Goal: Transaction & Acquisition: Purchase product/service

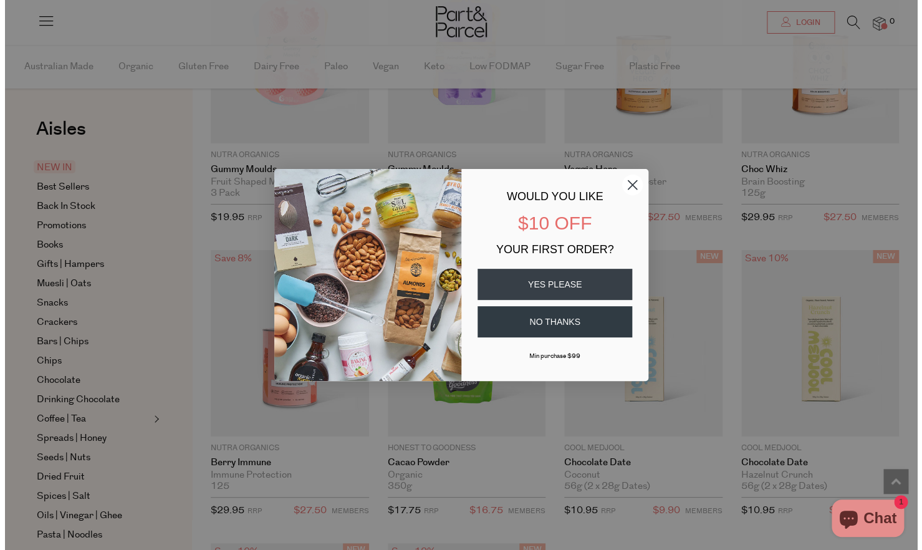
scroll to position [1532, 0]
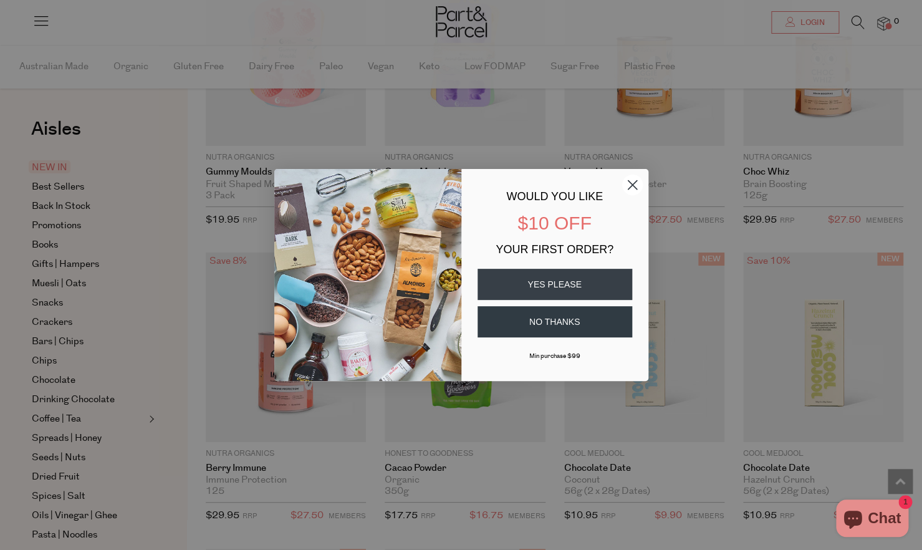
click at [631, 184] on icon "Close dialog" at bounding box center [632, 185] width 9 height 9
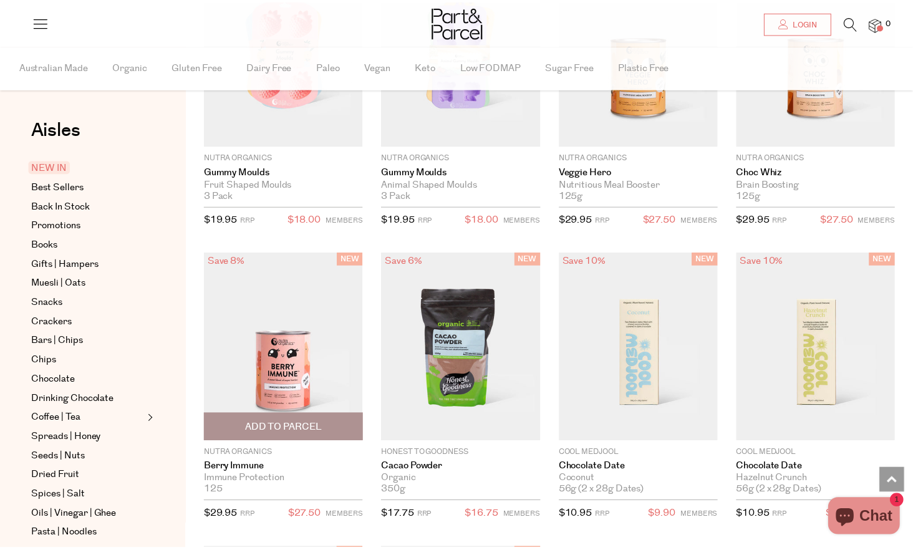
scroll to position [1529, 0]
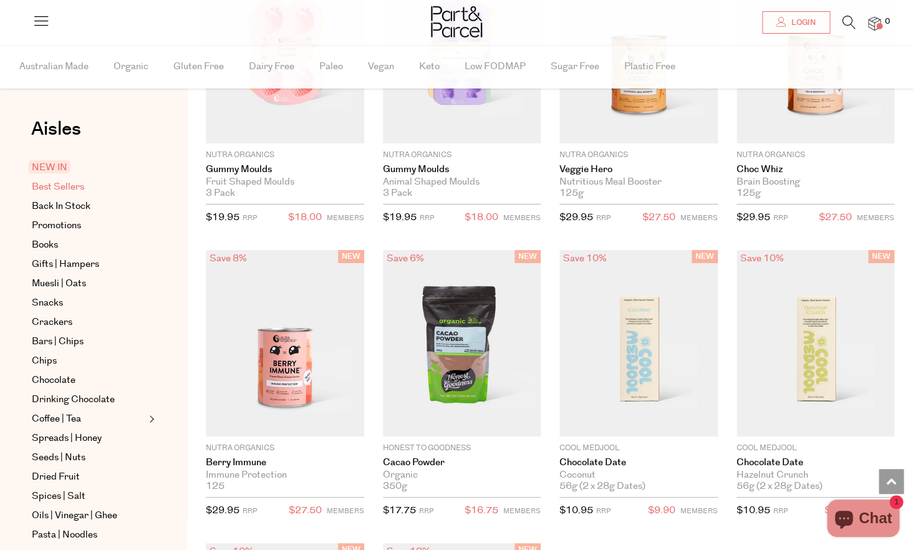
click at [79, 186] on span "Best Sellers" at bounding box center [58, 187] width 52 height 15
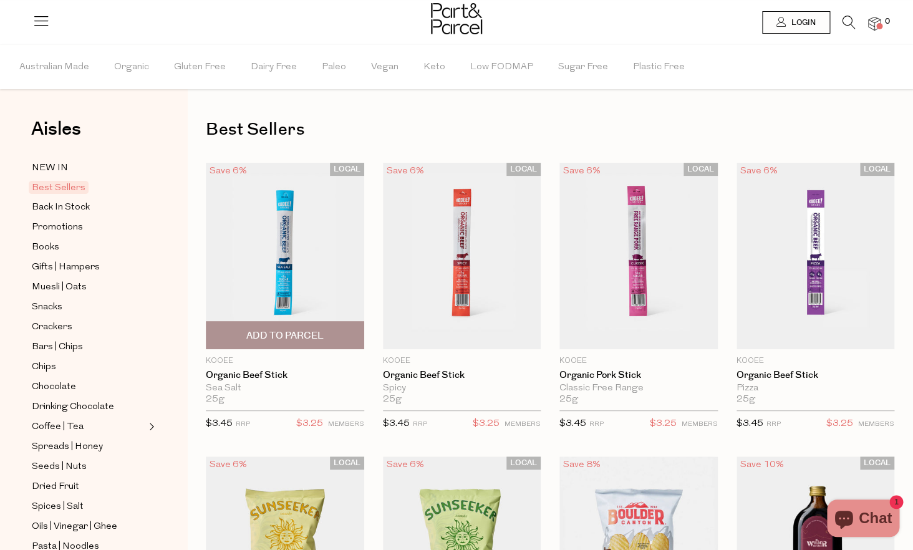
click at [297, 334] on span "Add To Parcel" at bounding box center [284, 335] width 77 height 13
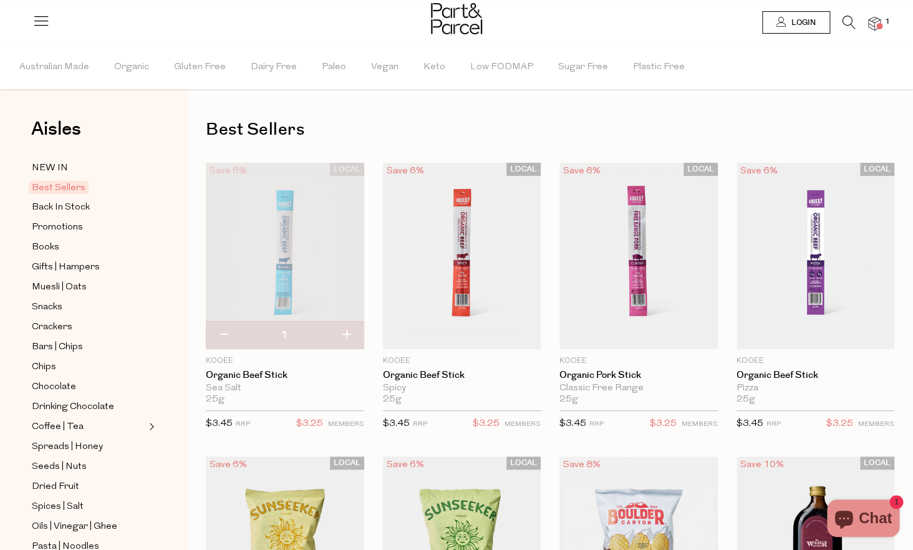
click at [349, 335] on button "button" at bounding box center [347, 335] width 36 height 27
type input "2"
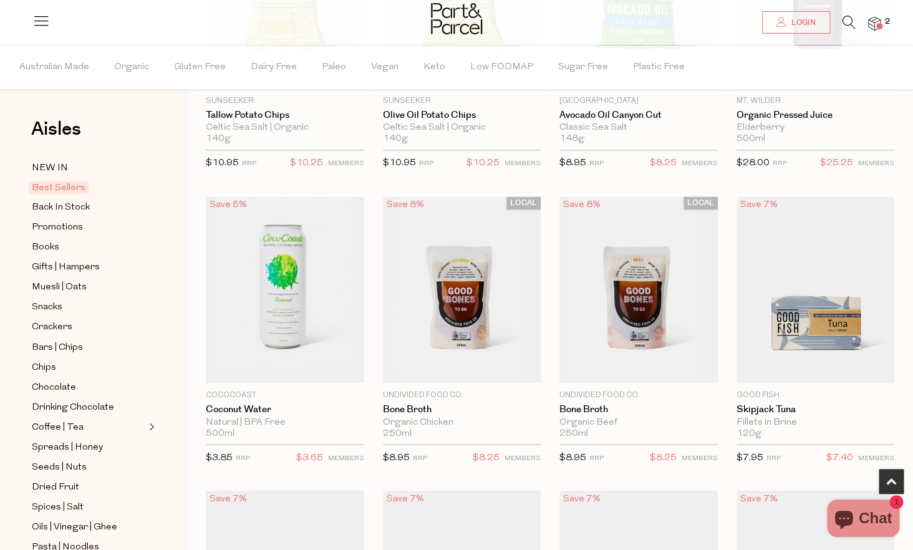
scroll to position [567, 0]
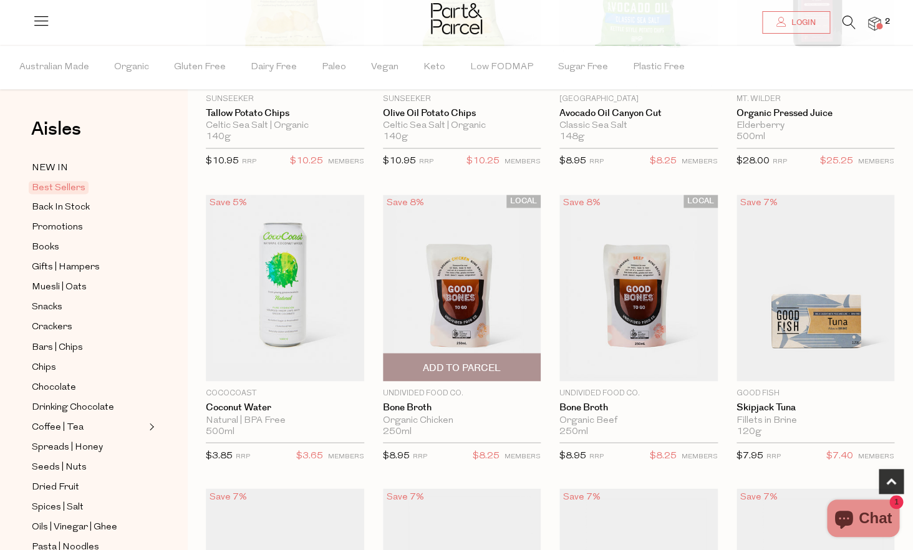
click at [473, 367] on span "Add To Parcel" at bounding box center [461, 367] width 77 height 13
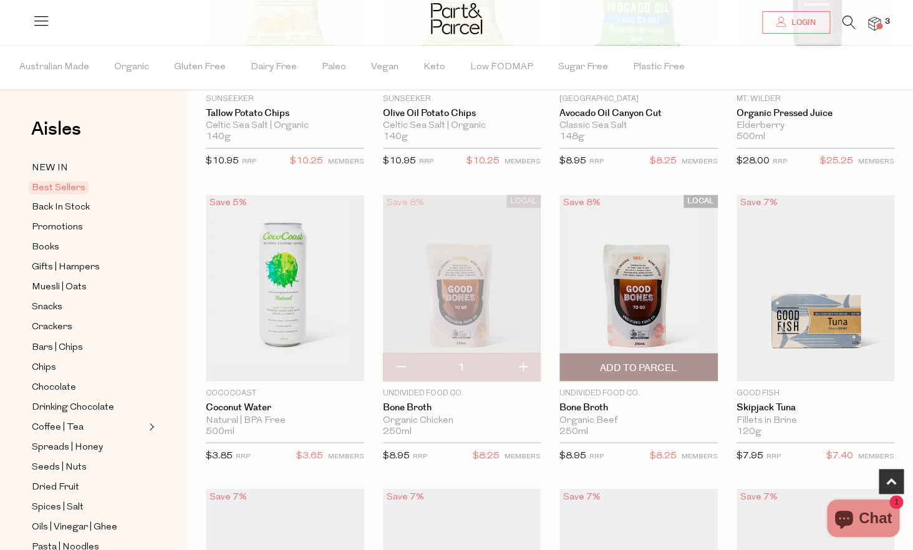
click at [625, 367] on span "Add To Parcel" at bounding box center [638, 367] width 77 height 13
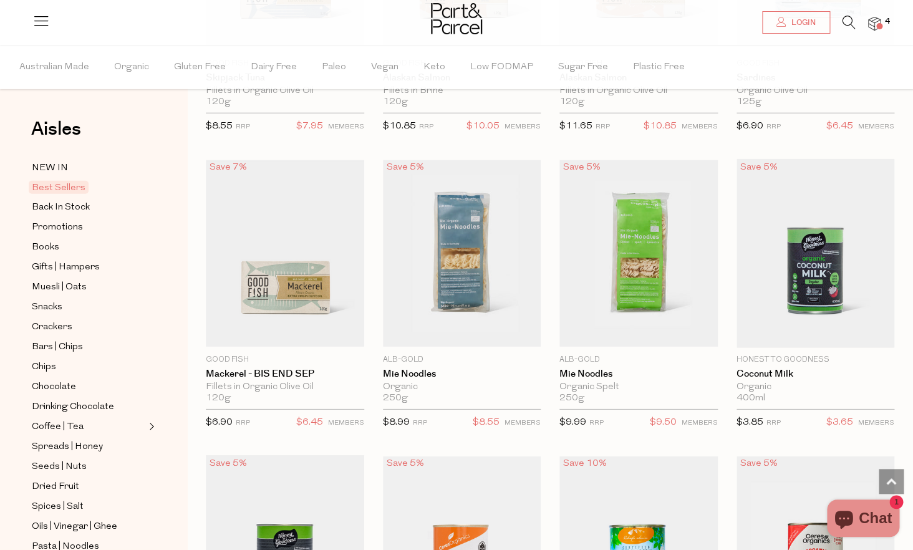
scroll to position [1196, 0]
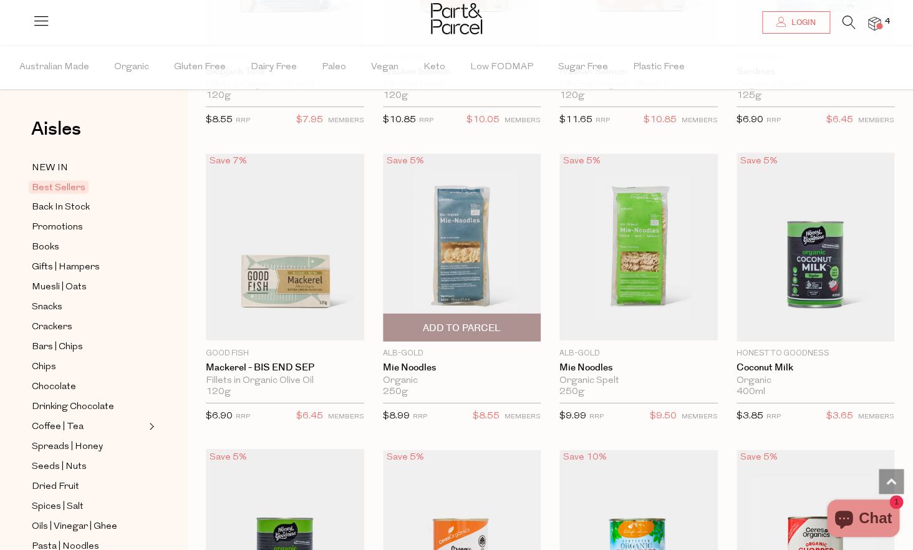
click at [478, 330] on span "Add To Parcel" at bounding box center [461, 328] width 77 height 13
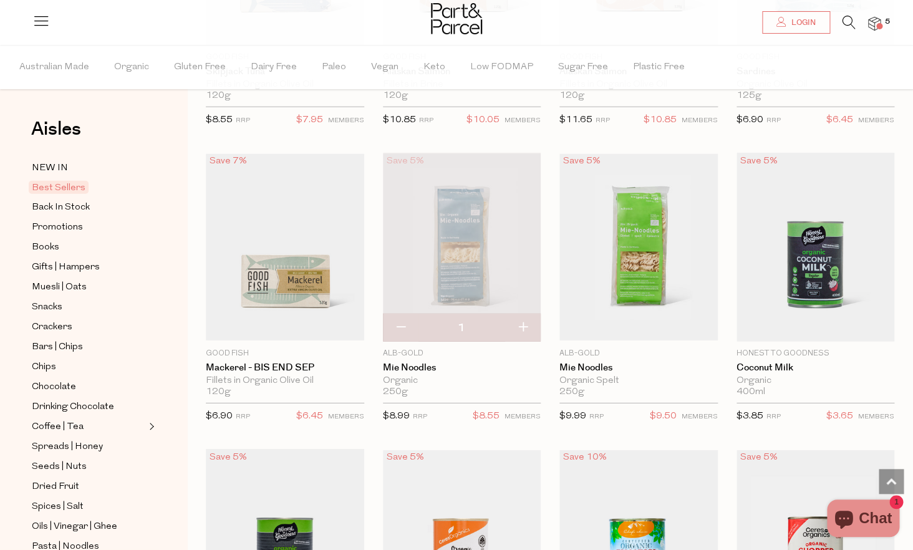
click at [524, 327] on button "button" at bounding box center [523, 327] width 36 height 27
type input "2"
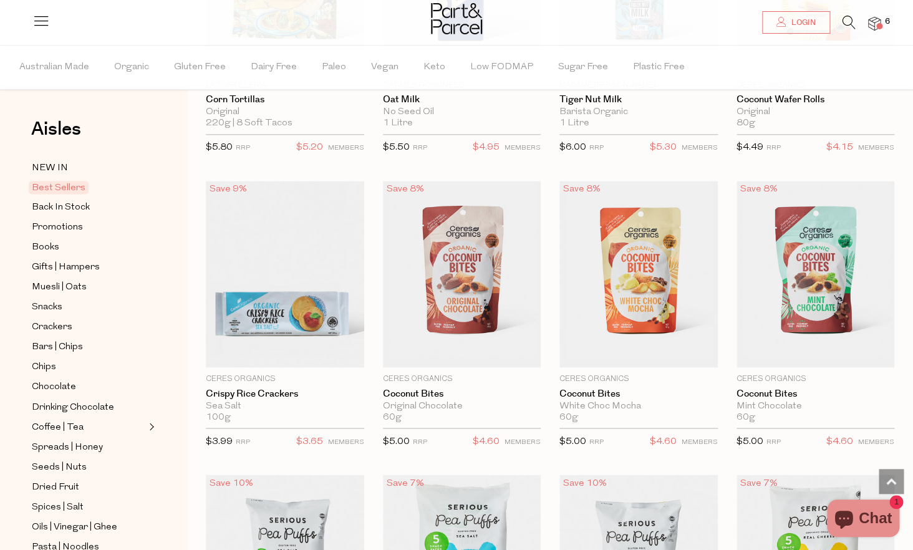
scroll to position [2350, 0]
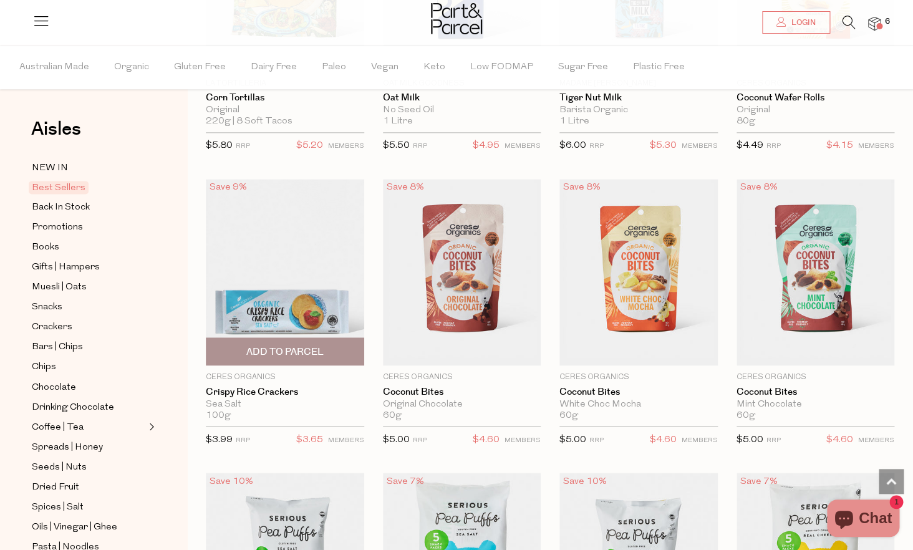
click at [308, 345] on span "Add To Parcel" at bounding box center [284, 351] width 77 height 13
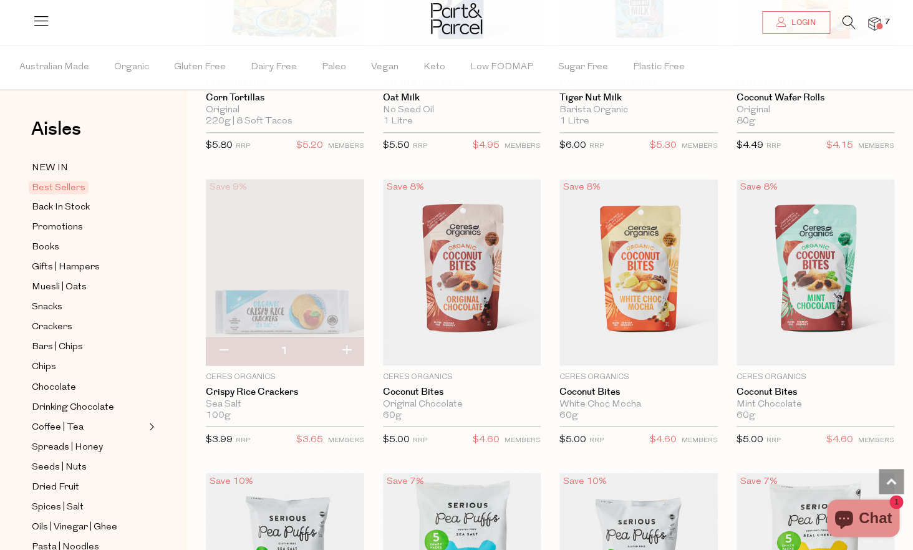
click at [351, 348] on button "button" at bounding box center [347, 350] width 36 height 27
type input "2"
click at [456, 347] on span "Add To Parcel" at bounding box center [461, 351] width 77 height 13
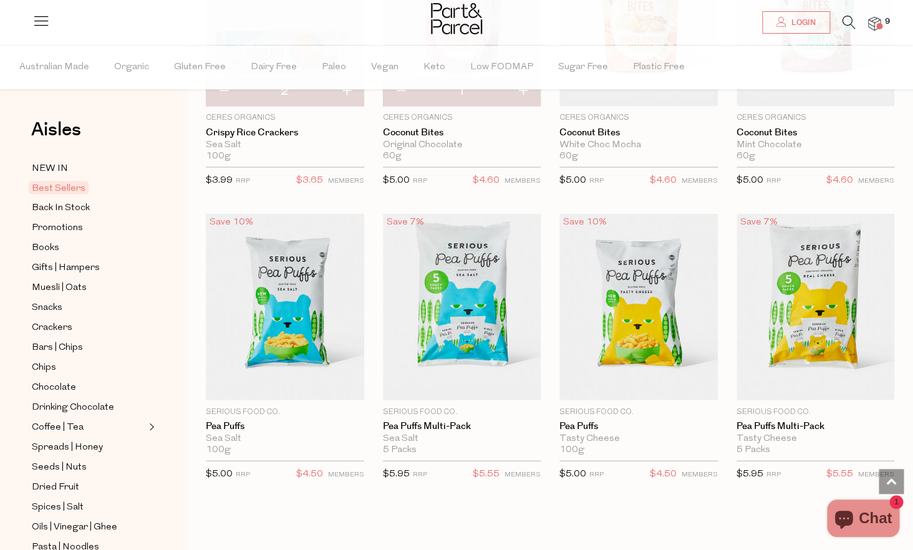
scroll to position [2611, 0]
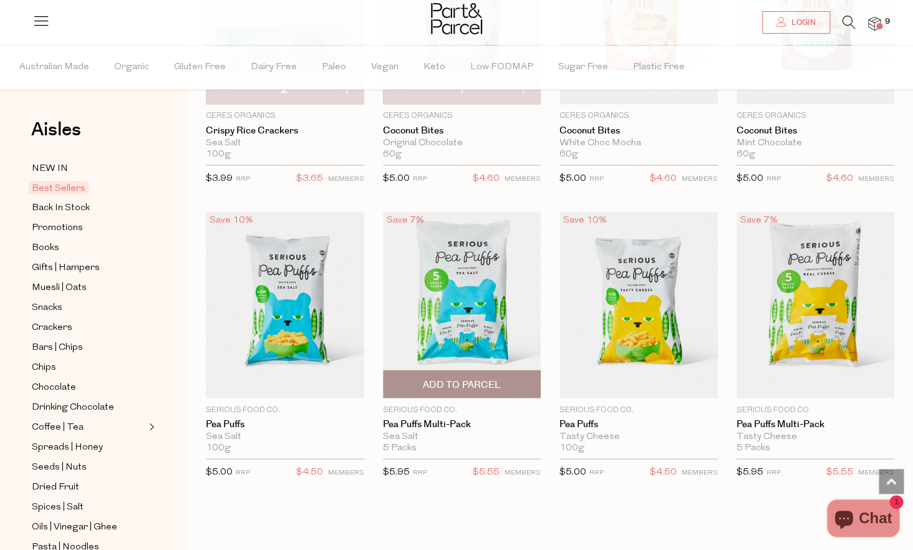
click at [494, 380] on span "Add To Parcel" at bounding box center [461, 384] width 77 height 13
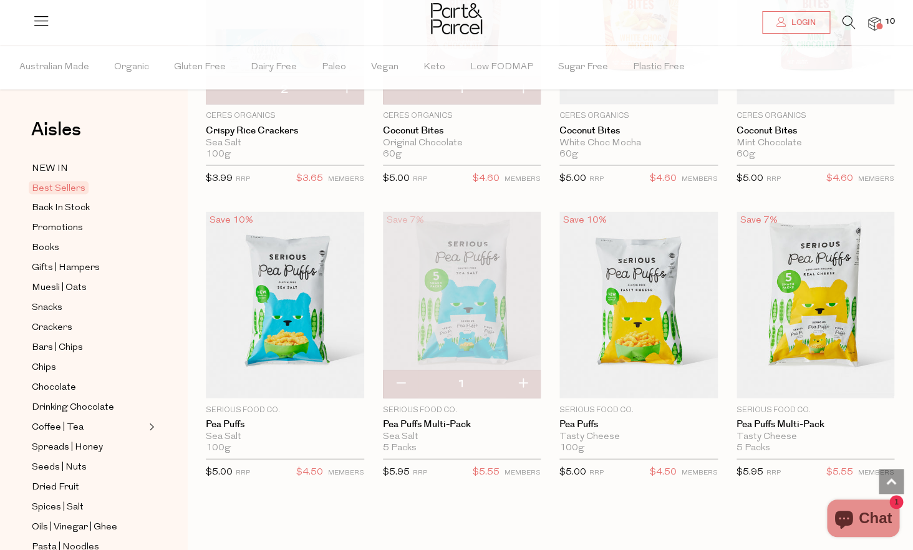
click at [398, 383] on button "button" at bounding box center [401, 383] width 36 height 27
type input "0"
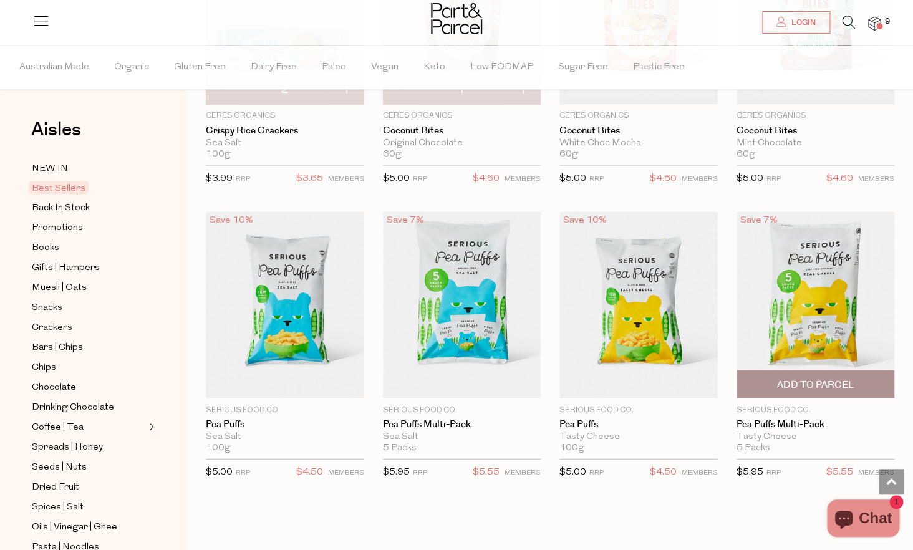
click at [820, 378] on span "Add To Parcel" at bounding box center [814, 384] width 77 height 13
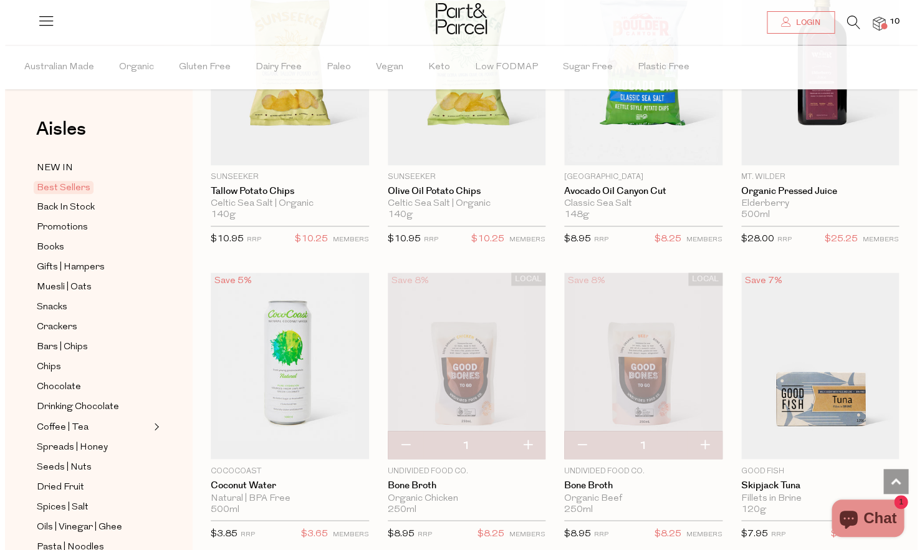
scroll to position [0, 0]
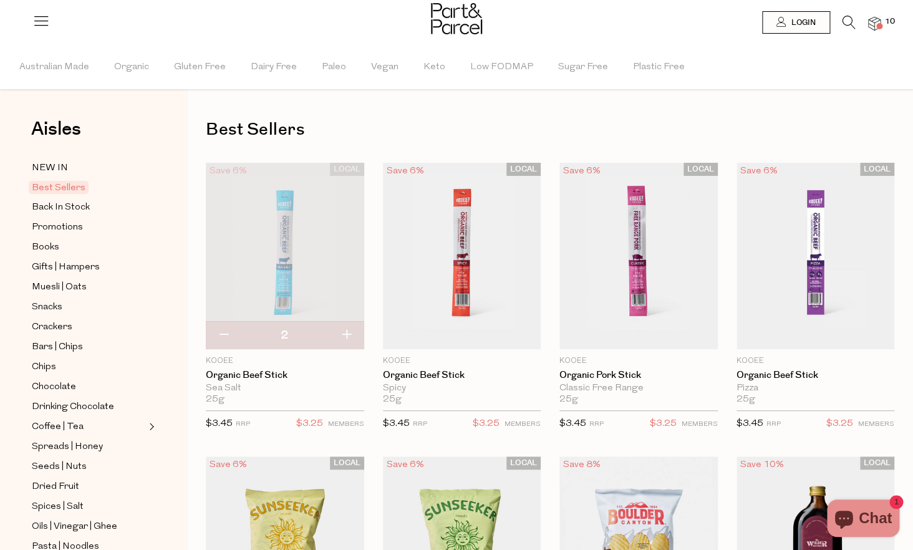
click at [849, 22] on icon at bounding box center [848, 23] width 13 height 14
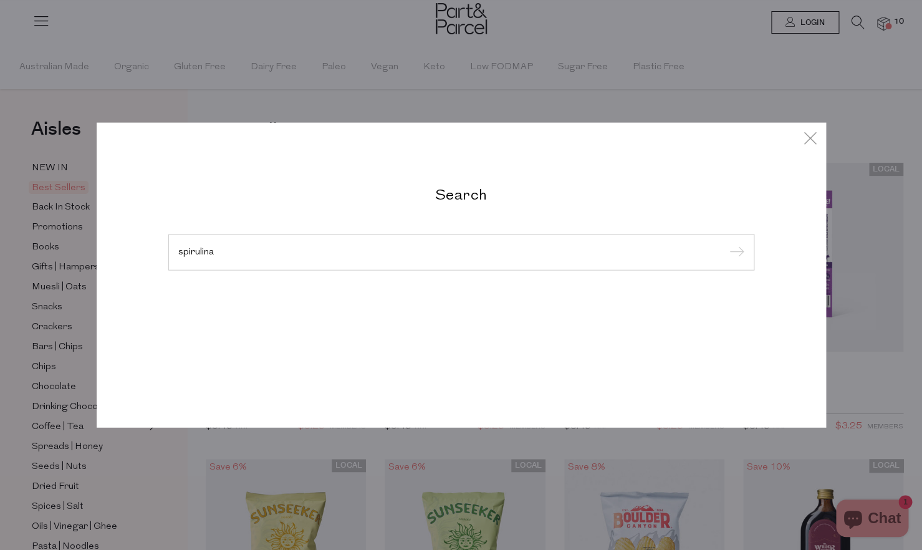
type input "spirulina"
click at [726, 244] on input "submit" at bounding box center [735, 253] width 19 height 19
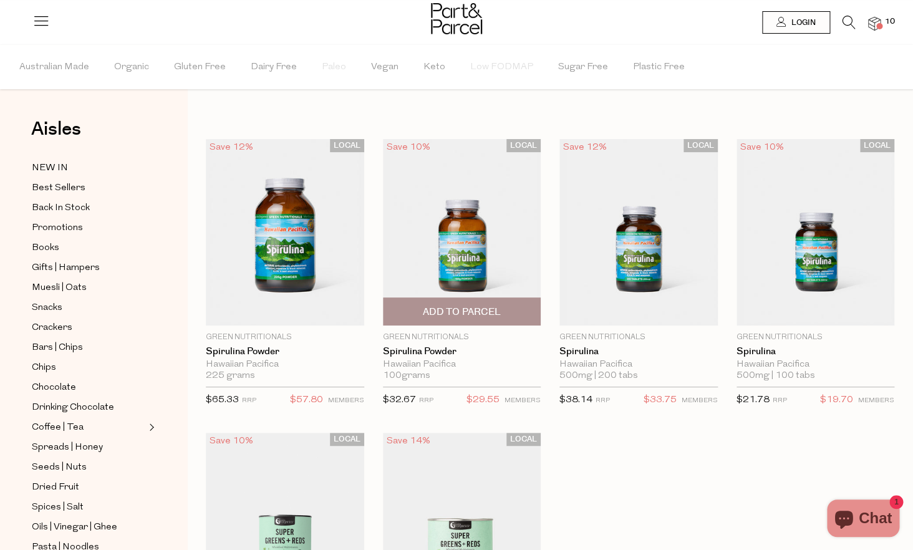
click at [451, 271] on img at bounding box center [462, 232] width 158 height 186
click at [474, 317] on span "Add To Parcel" at bounding box center [461, 312] width 77 height 13
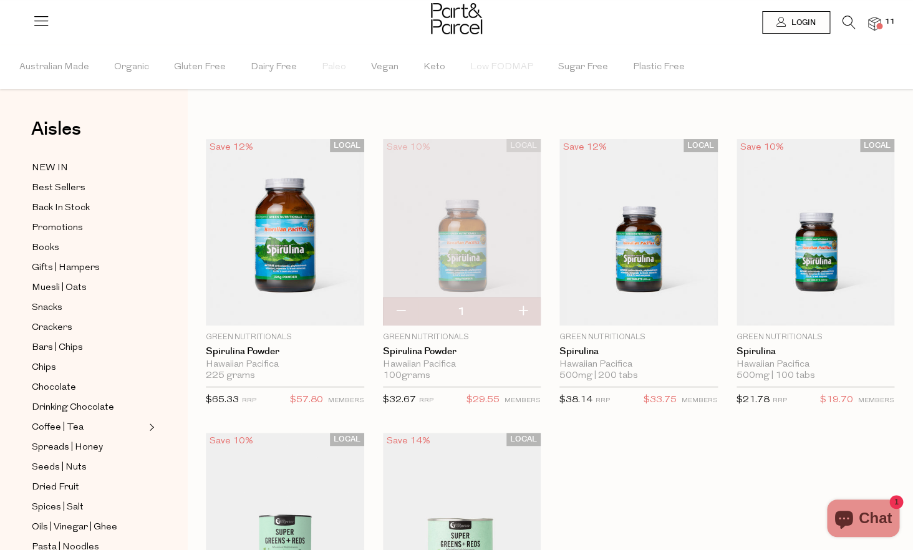
click at [845, 26] on icon at bounding box center [848, 23] width 13 height 14
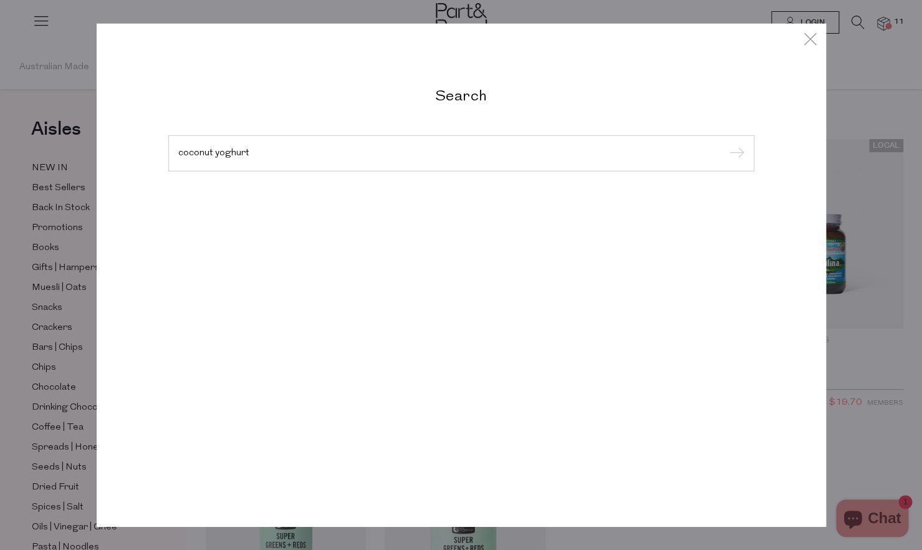
type input "coconut yoghurt"
click at [726, 145] on input "submit" at bounding box center [735, 154] width 19 height 19
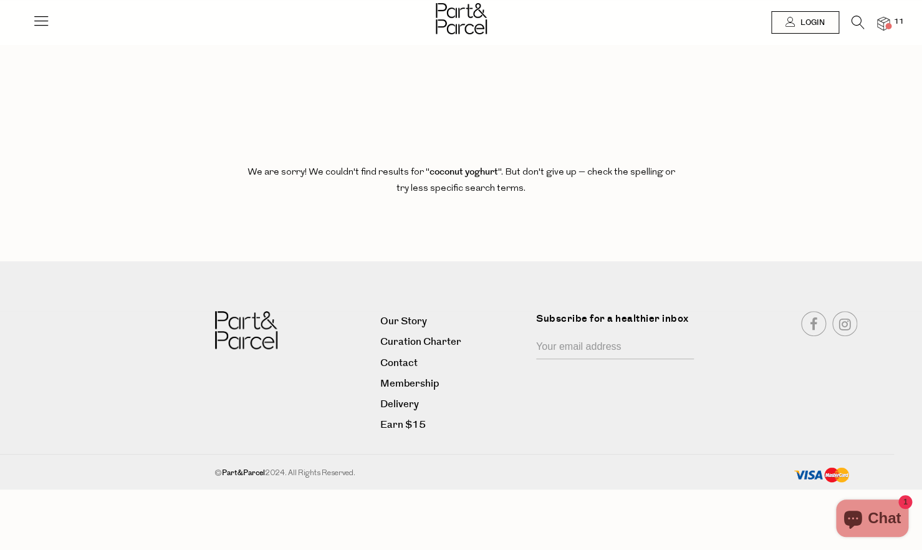
click at [852, 24] on icon at bounding box center [858, 23] width 13 height 14
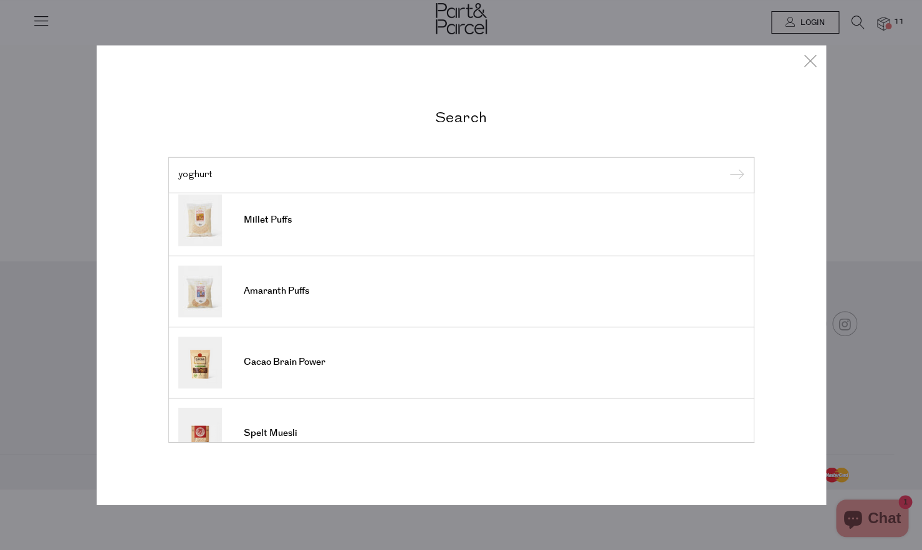
scroll to position [463, 0]
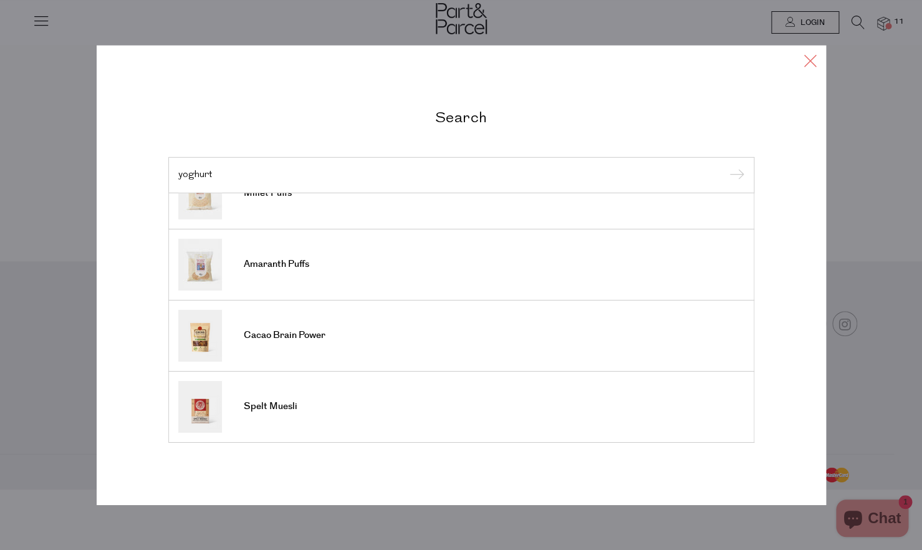
type input "yoghurt"
click at [808, 62] on icon at bounding box center [810, 61] width 19 height 18
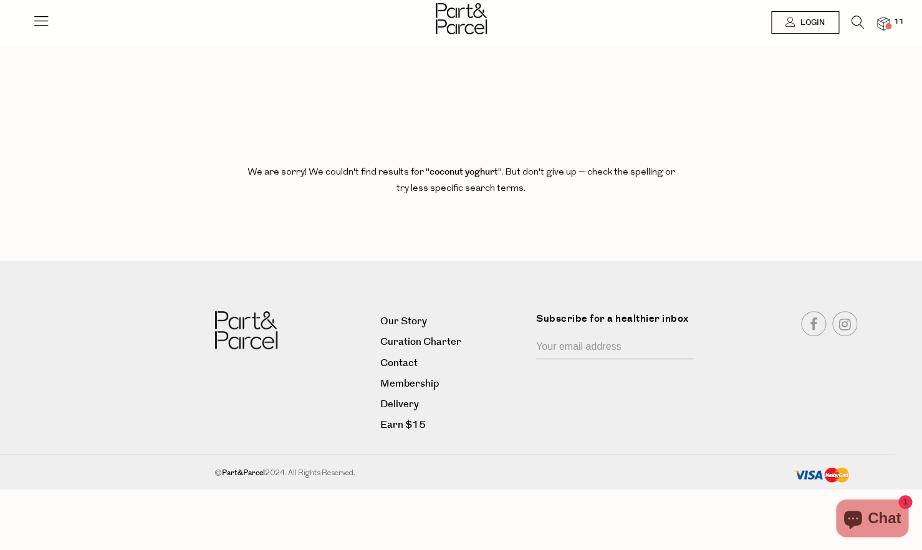
click at [453, 17] on img at bounding box center [461, 18] width 51 height 31
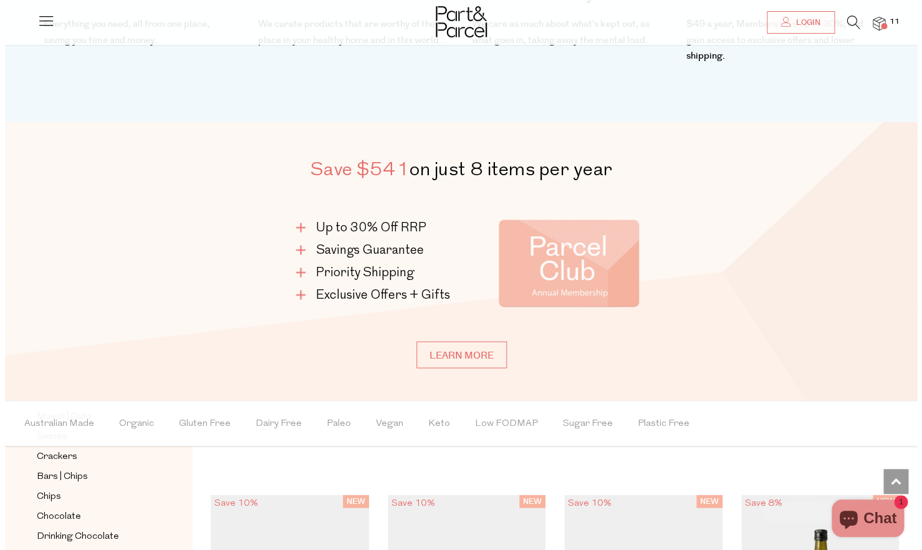
scroll to position [685, 0]
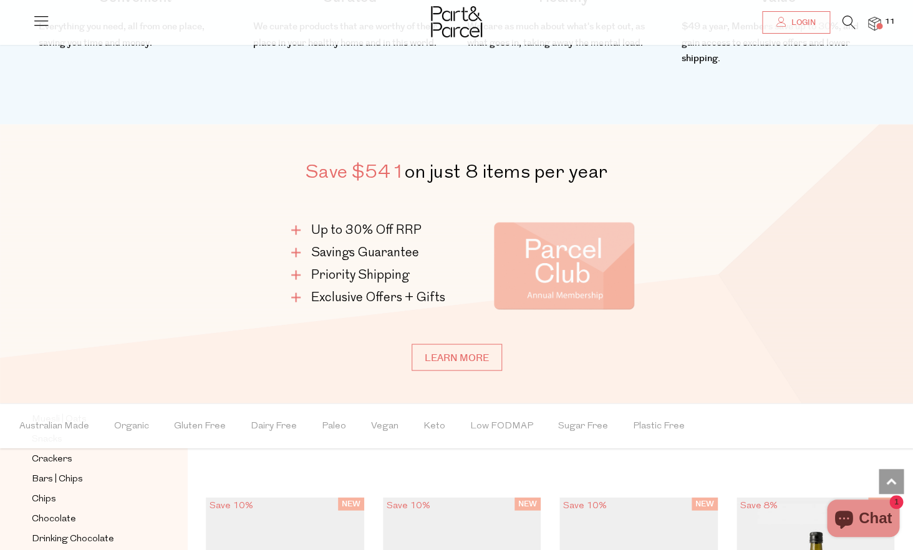
click at [850, 22] on icon at bounding box center [848, 23] width 13 height 14
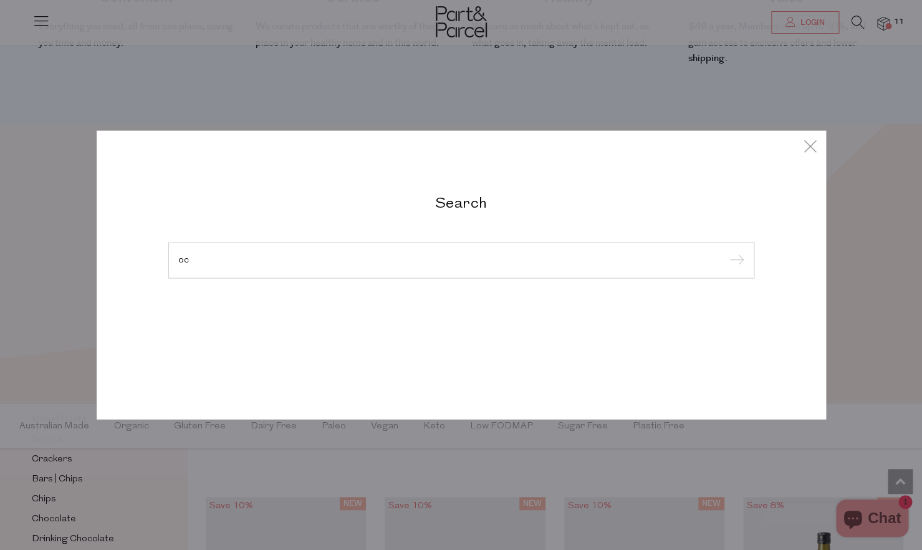
type input "o"
type input "choc whiz"
click at [726, 252] on input "submit" at bounding box center [735, 261] width 19 height 19
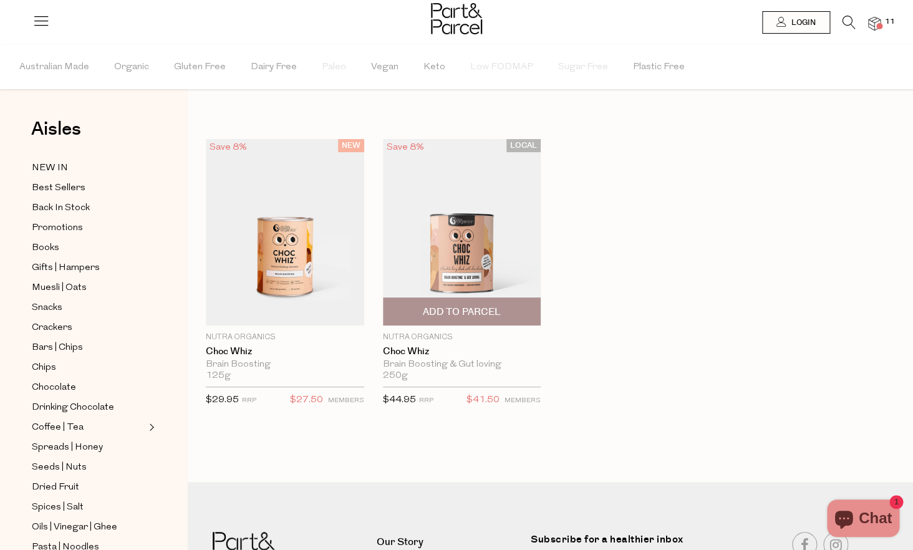
click at [472, 305] on span "Add To Parcel" at bounding box center [462, 311] width 151 height 27
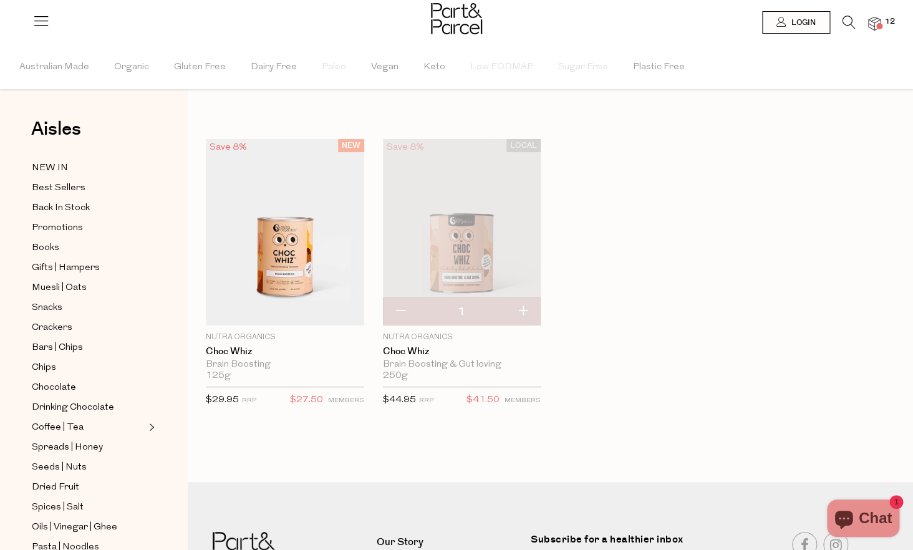
click at [523, 309] on button "button" at bounding box center [523, 311] width 36 height 27
type input "2"
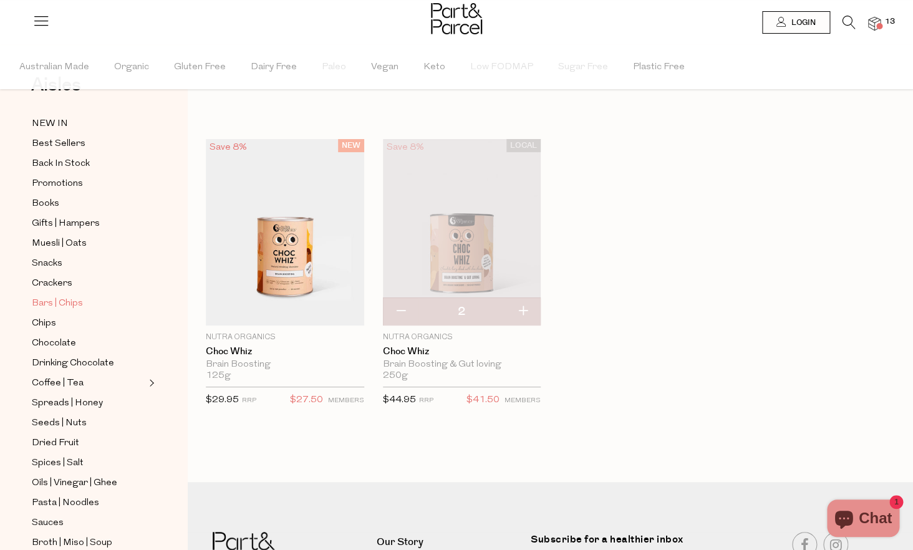
scroll to position [24, 0]
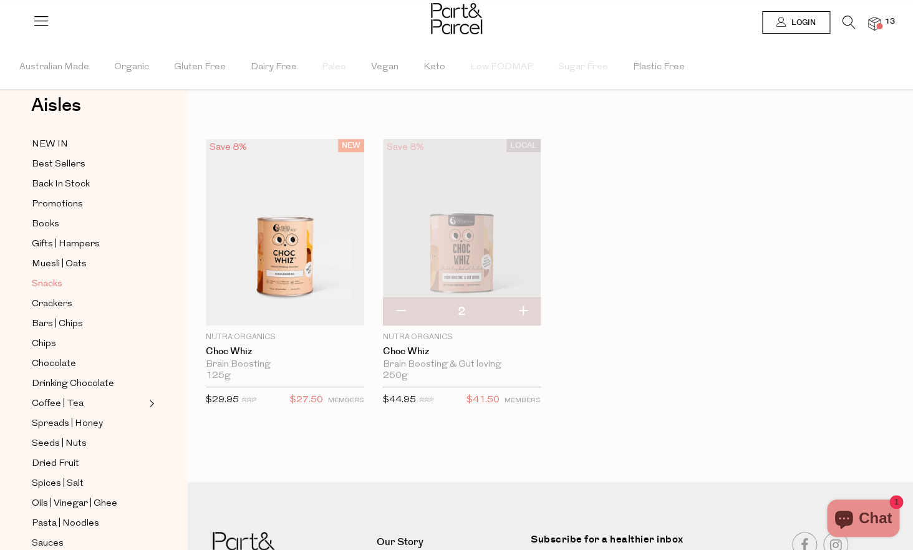
click at [47, 284] on span "Snacks" at bounding box center [47, 284] width 31 height 15
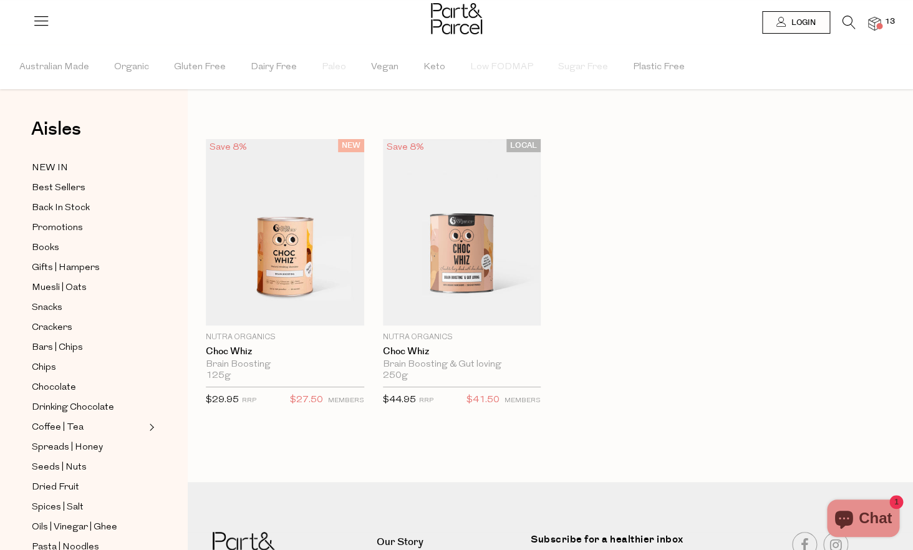
type input "2"
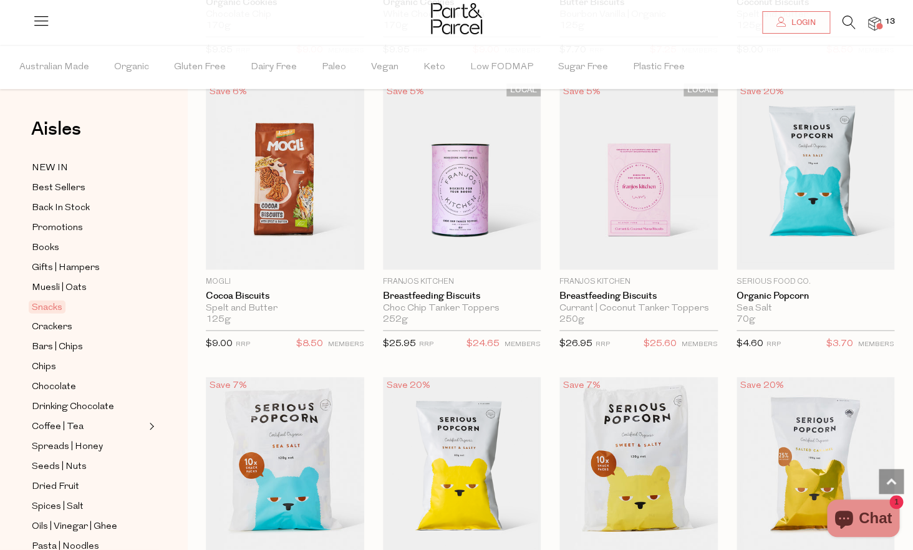
scroll to position [2748, 0]
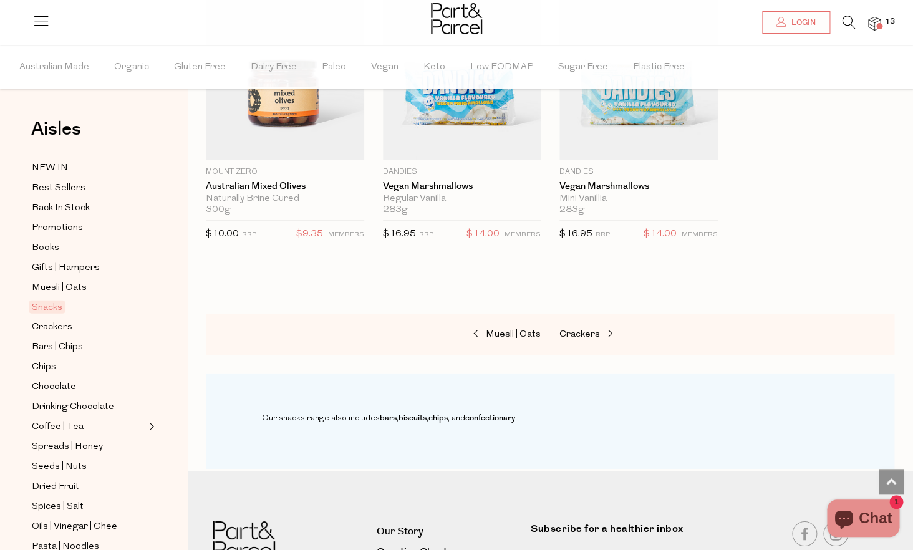
scroll to position [4913, 0]
click at [509, 329] on span "Muesli | Oats" at bounding box center [513, 333] width 55 height 9
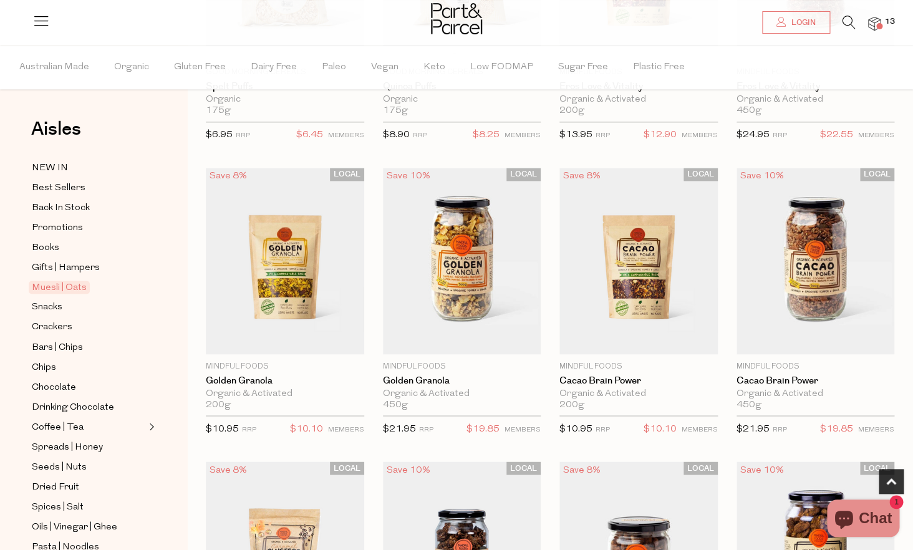
scroll to position [583, 0]
click at [837, 291] on img at bounding box center [815, 260] width 158 height 186
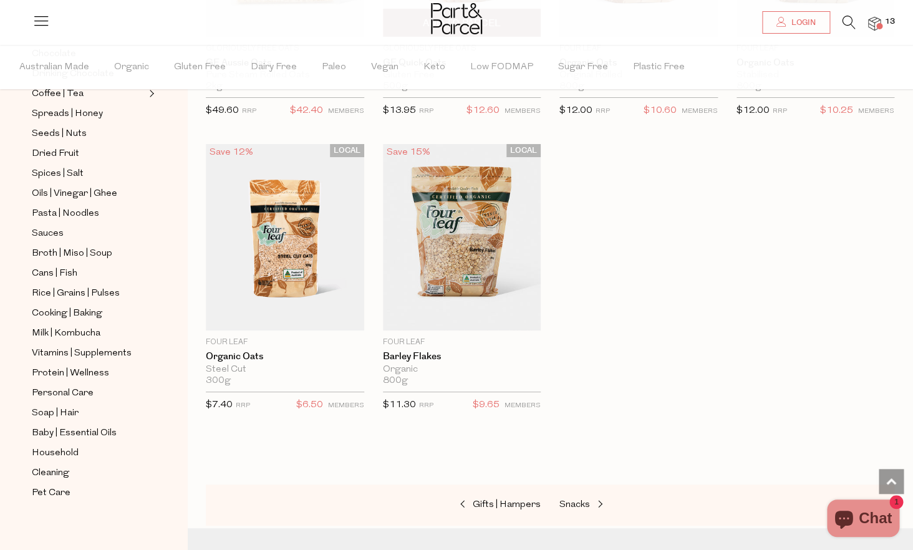
scroll to position [3566, 0]
click at [852, 19] on icon at bounding box center [848, 23] width 13 height 14
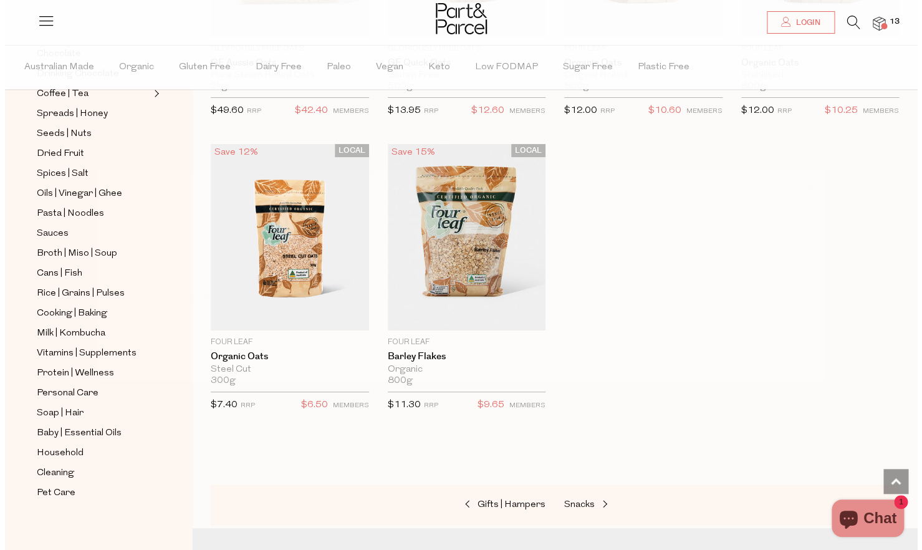
scroll to position [3596, 0]
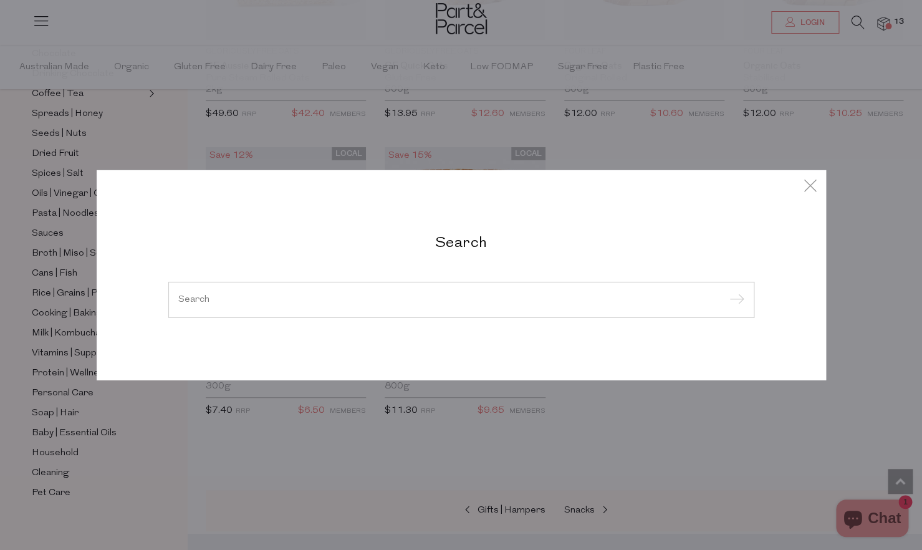
click at [338, 292] on div at bounding box center [461, 300] width 586 height 36
click at [198, 296] on input "search" at bounding box center [461, 299] width 566 height 9
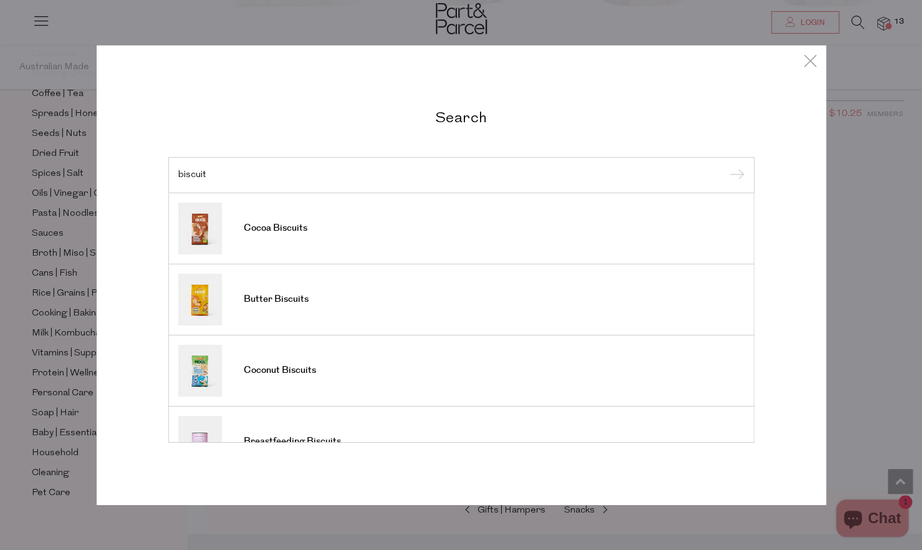
type input "biscuit"
click at [726, 166] on input "submit" at bounding box center [735, 175] width 19 height 19
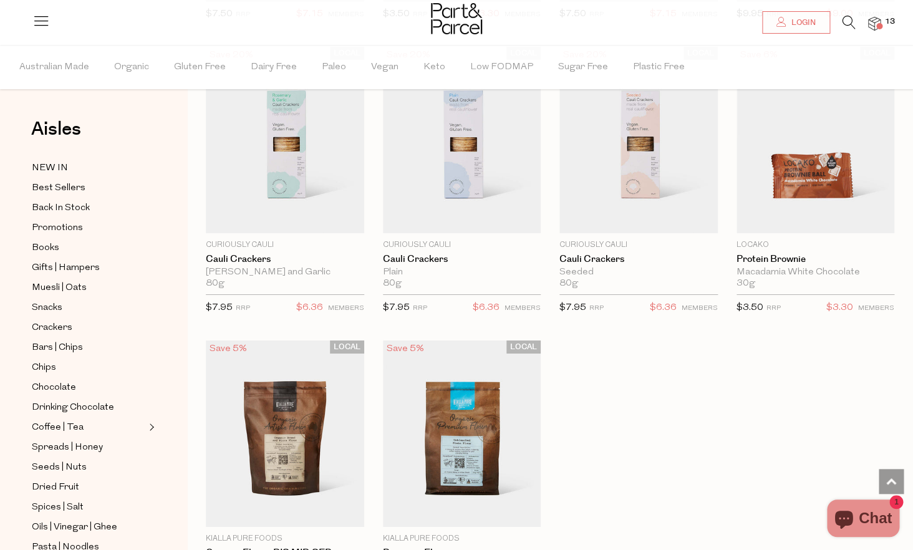
scroll to position [3324, 0]
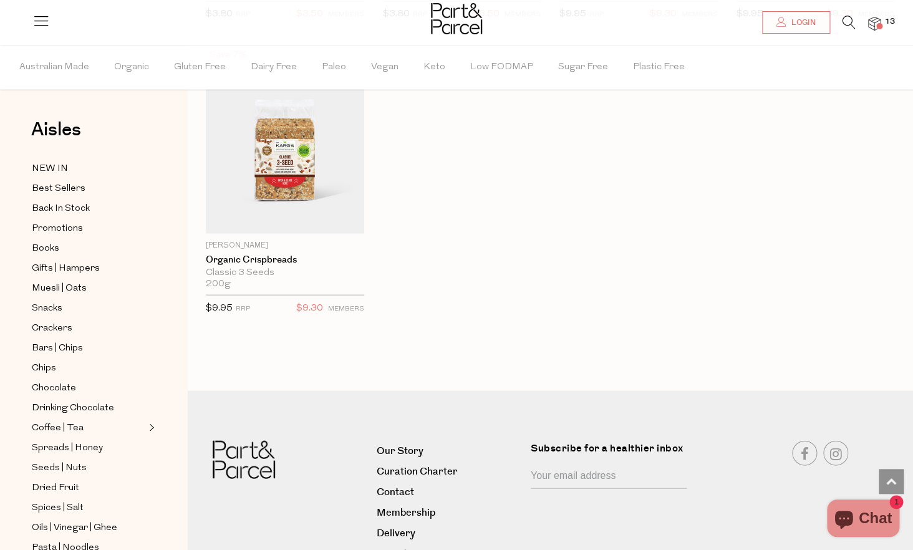
scroll to position [6267, 0]
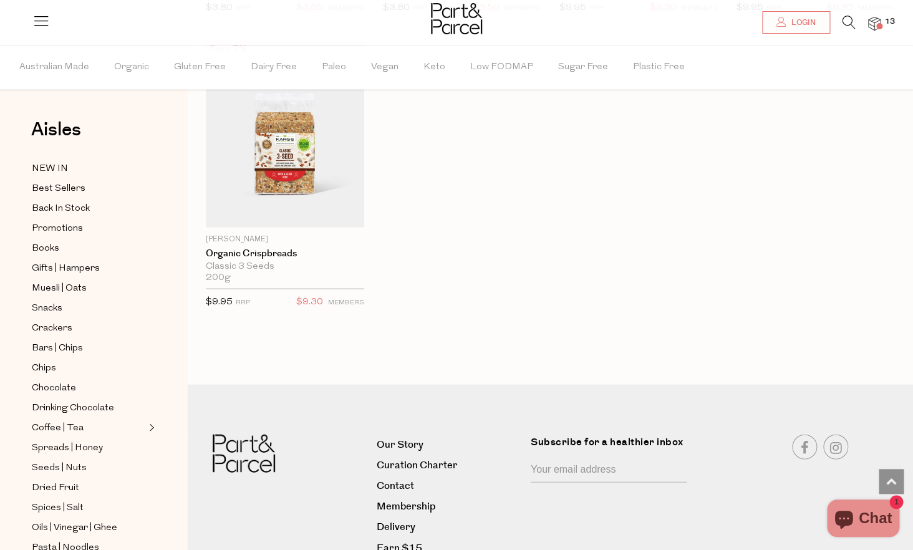
click at [849, 24] on icon at bounding box center [848, 23] width 13 height 14
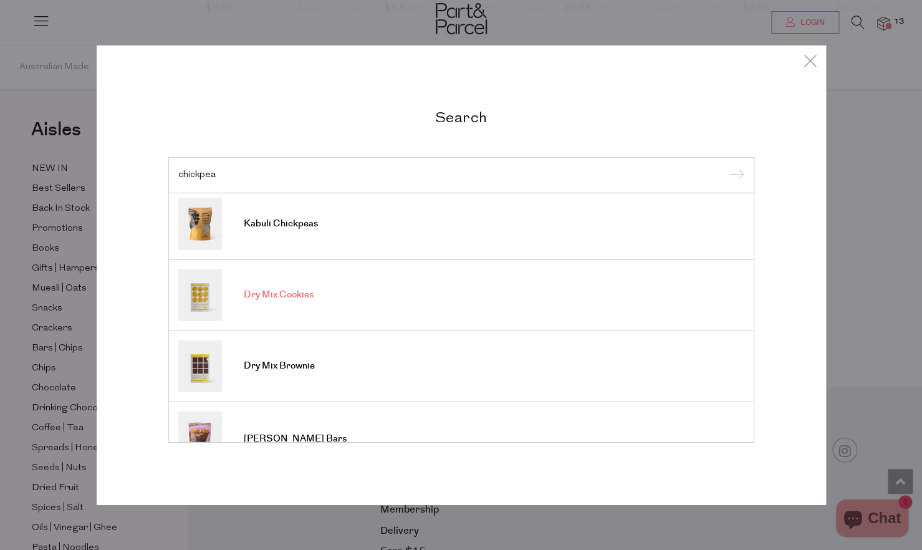
scroll to position [143, 0]
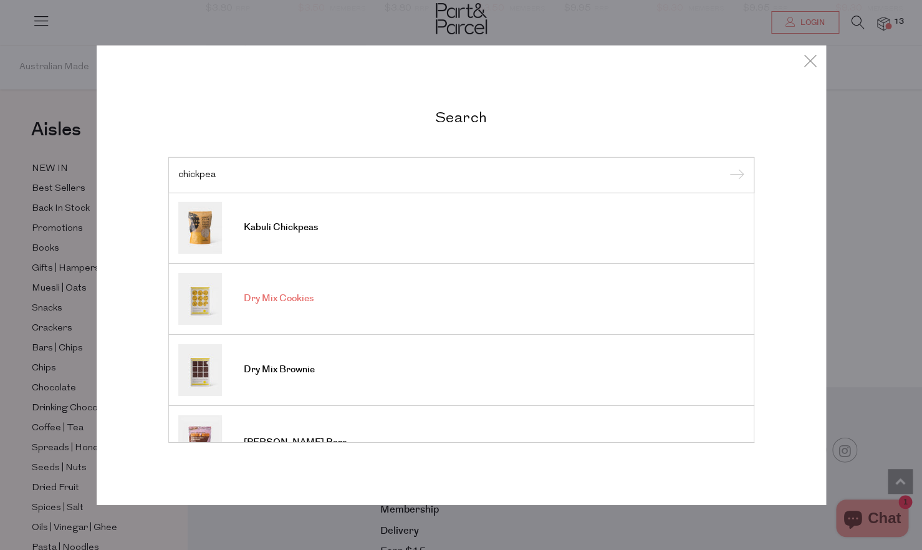
type input "chickpea"
click at [245, 302] on span "Dry Mix Cookies" at bounding box center [279, 298] width 70 height 12
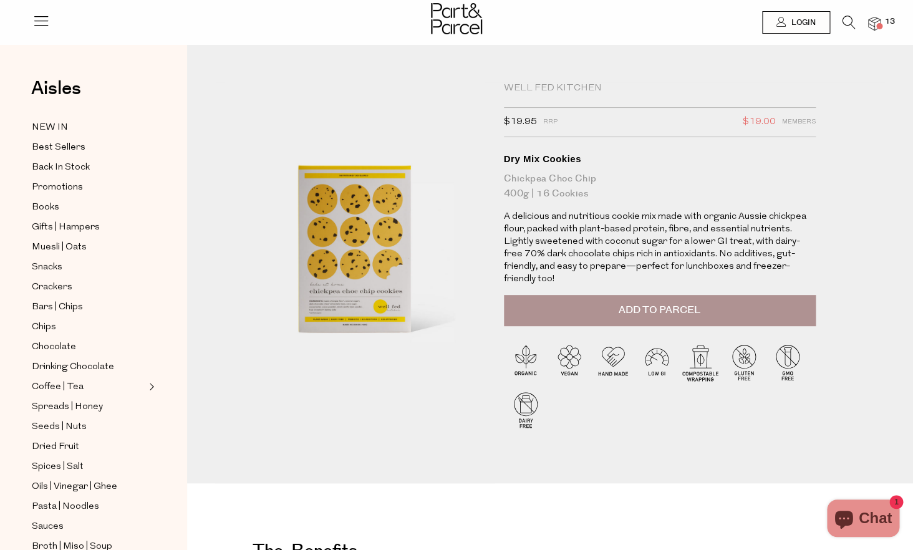
click at [698, 303] on span "Add to Parcel" at bounding box center [660, 310] width 82 height 14
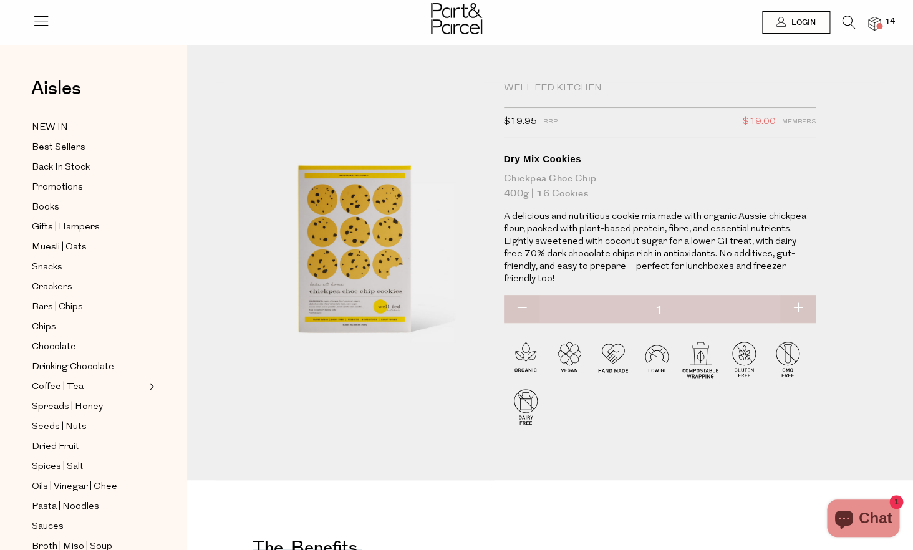
click at [849, 25] on icon at bounding box center [848, 23] width 13 height 14
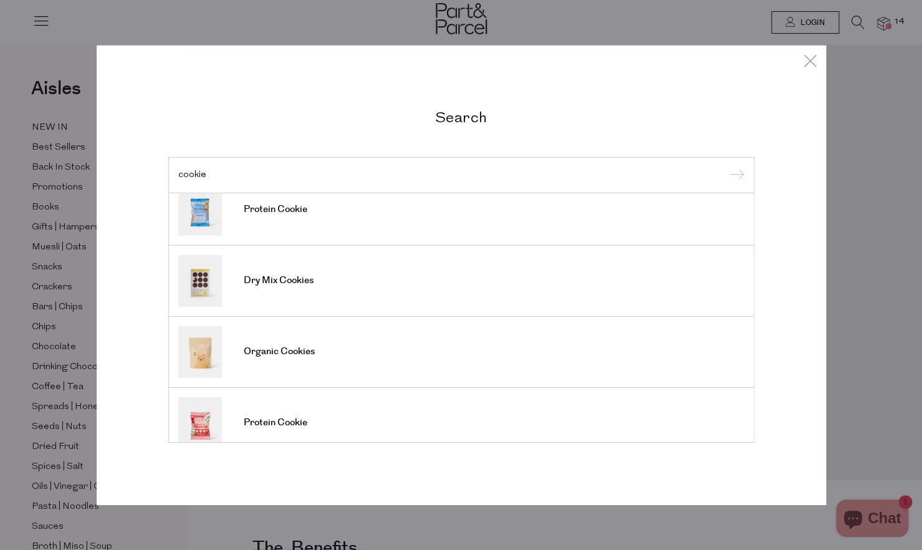
scroll to position [385, 0]
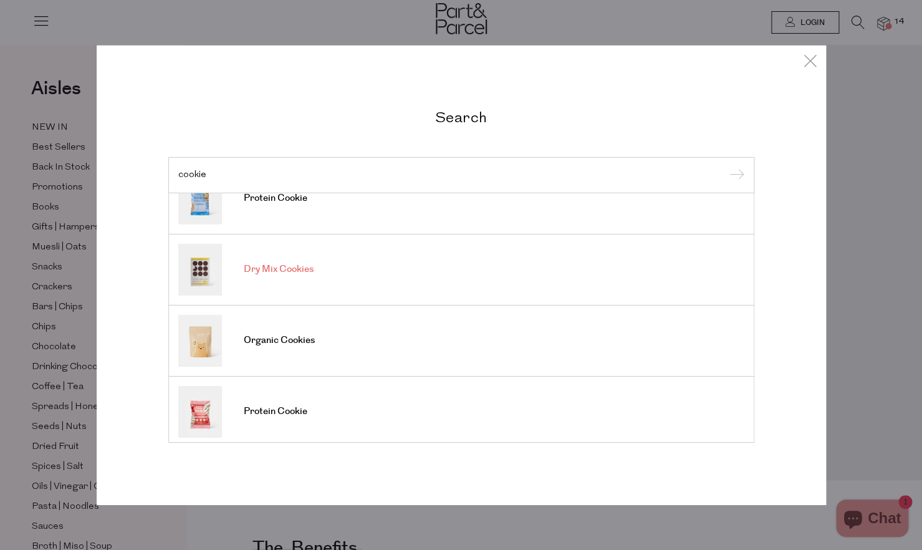
type input "cookie"
click at [271, 280] on link "Dry Mix Cookies" at bounding box center [461, 269] width 566 height 52
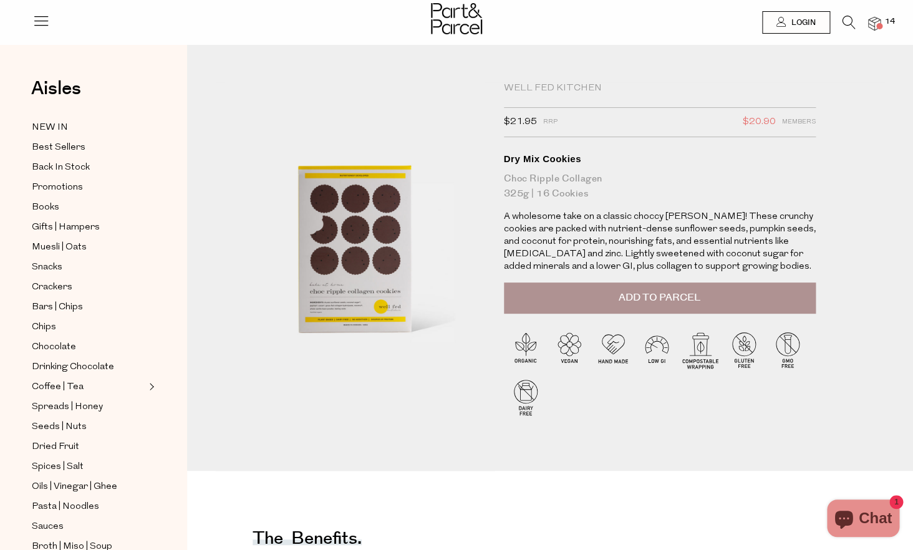
click at [652, 305] on span "Add to Parcel" at bounding box center [660, 298] width 82 height 14
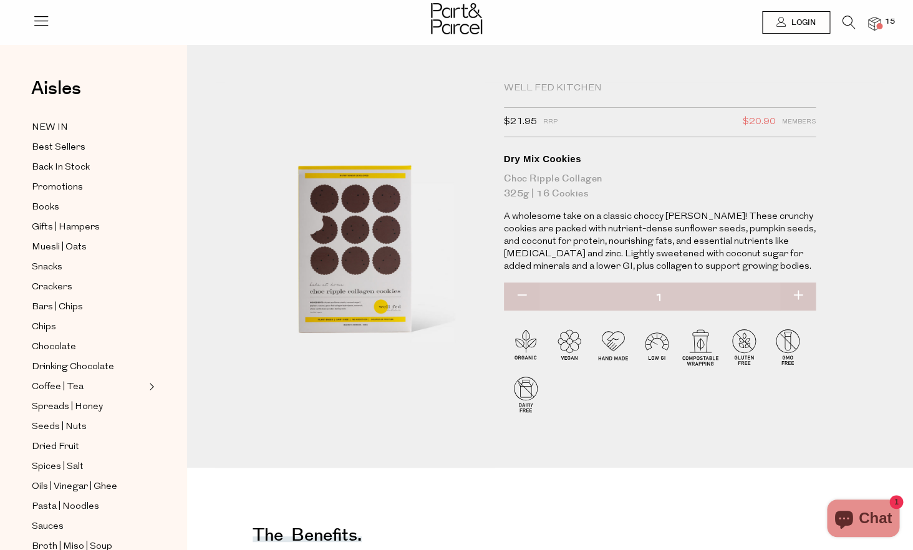
click at [842, 26] on icon at bounding box center [848, 23] width 13 height 14
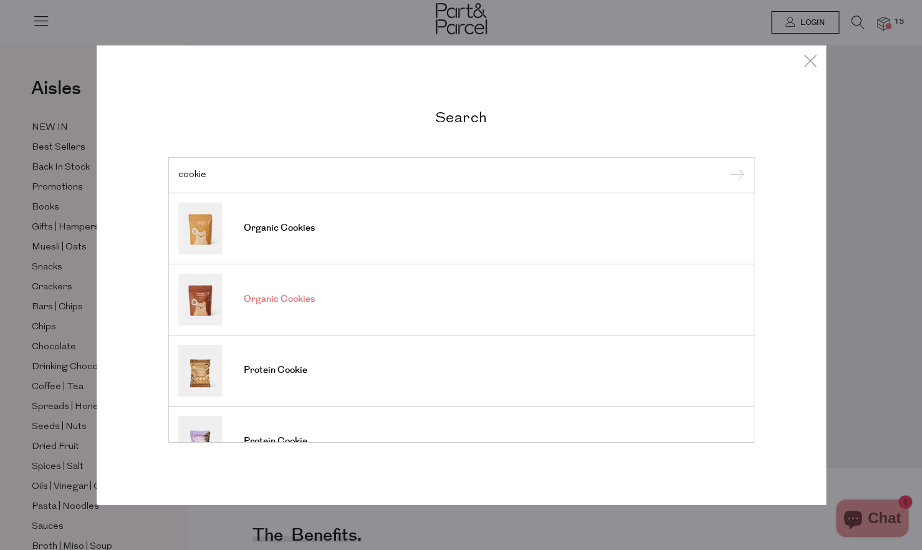
type input "cookie"
click at [256, 301] on span "Organic Cookies" at bounding box center [279, 299] width 71 height 12
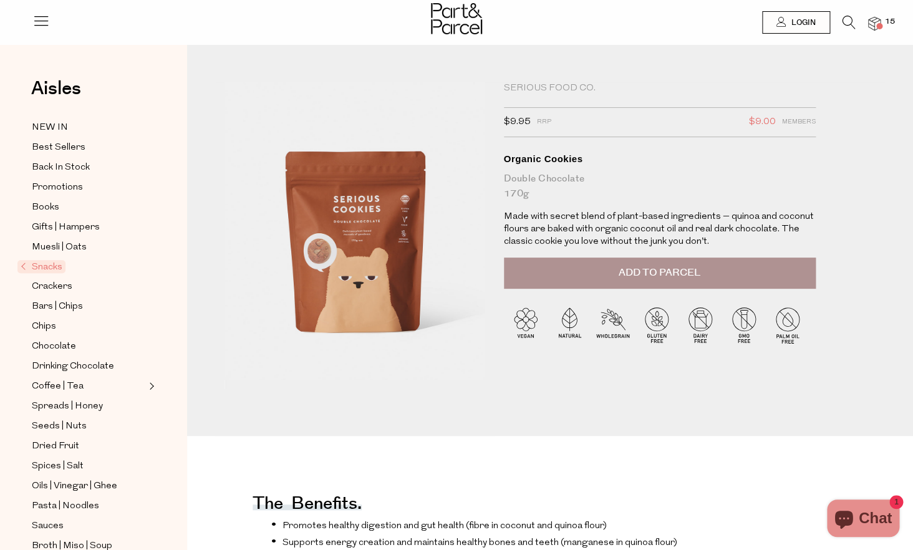
click at [630, 283] on button "Add to Parcel" at bounding box center [660, 273] width 312 height 31
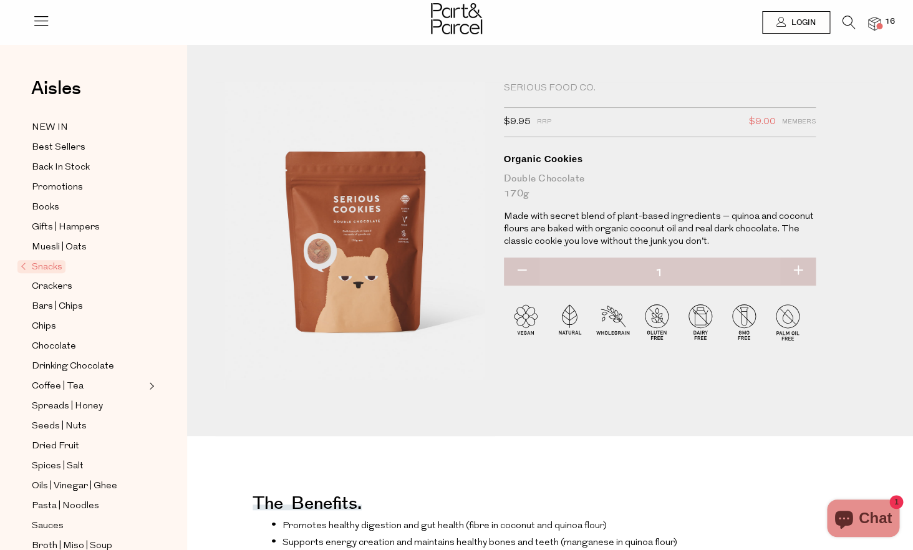
click at [847, 27] on icon at bounding box center [848, 23] width 13 height 14
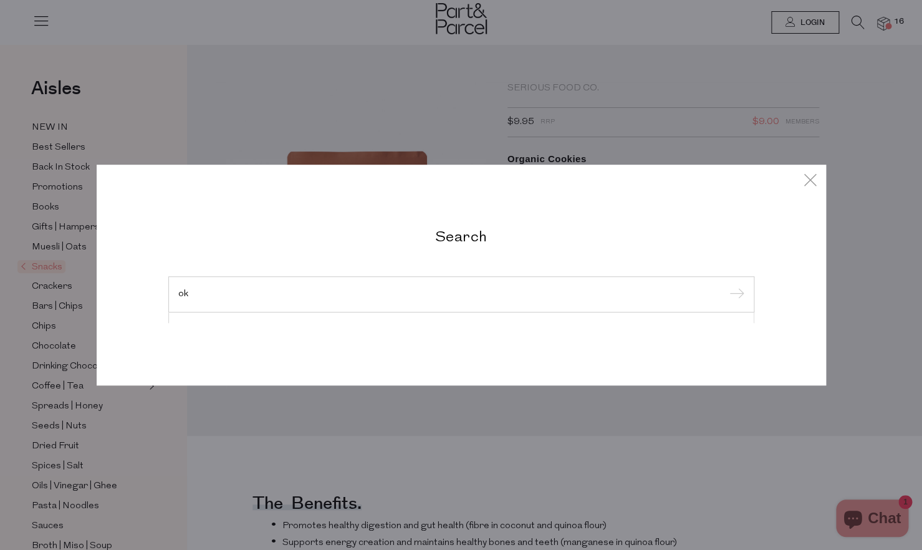
type input "o"
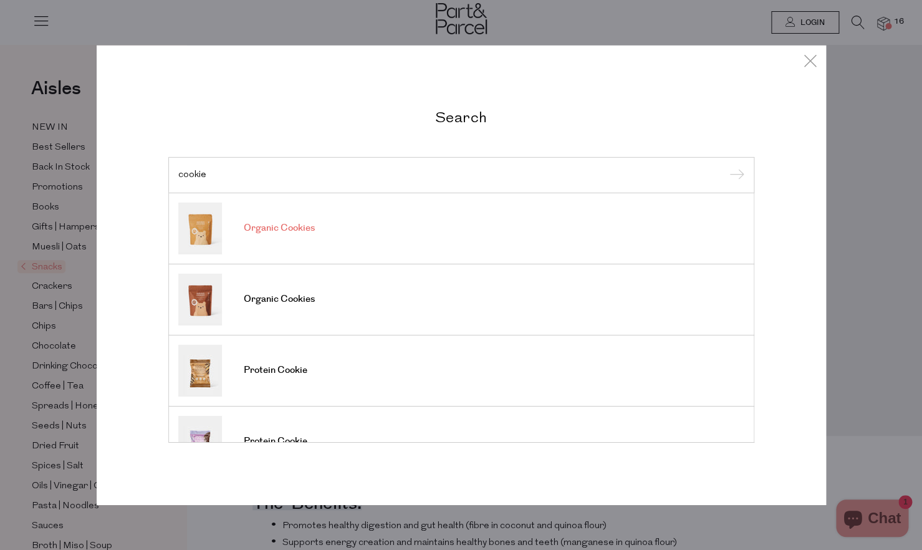
type input "cookie"
click at [291, 229] on span "Organic Cookies" at bounding box center [279, 228] width 71 height 12
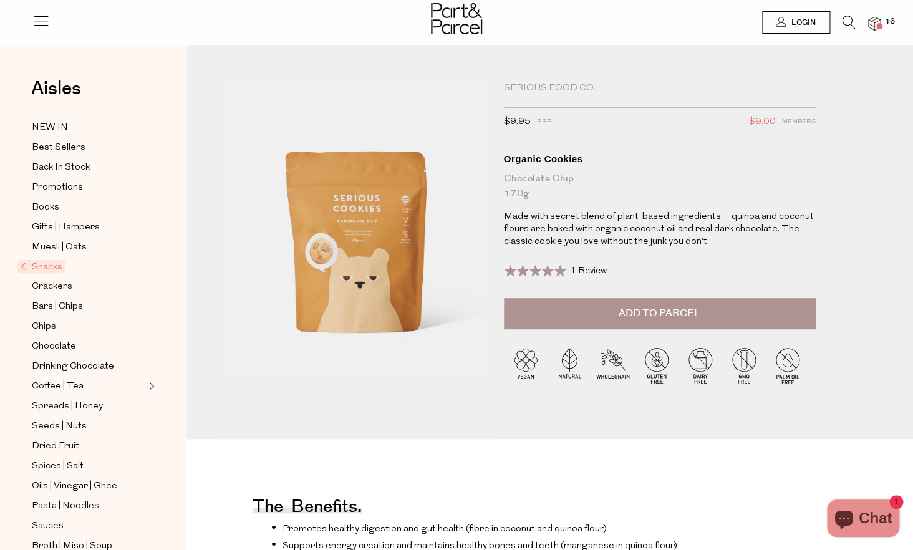
click at [693, 316] on span "Add to Parcel" at bounding box center [660, 313] width 82 height 14
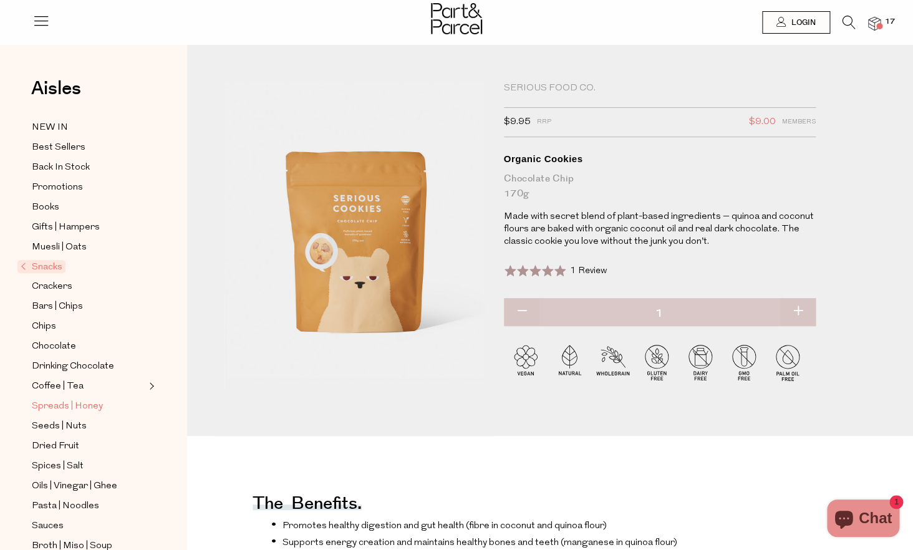
click at [67, 405] on span "Spreads | Honey" at bounding box center [67, 406] width 71 height 15
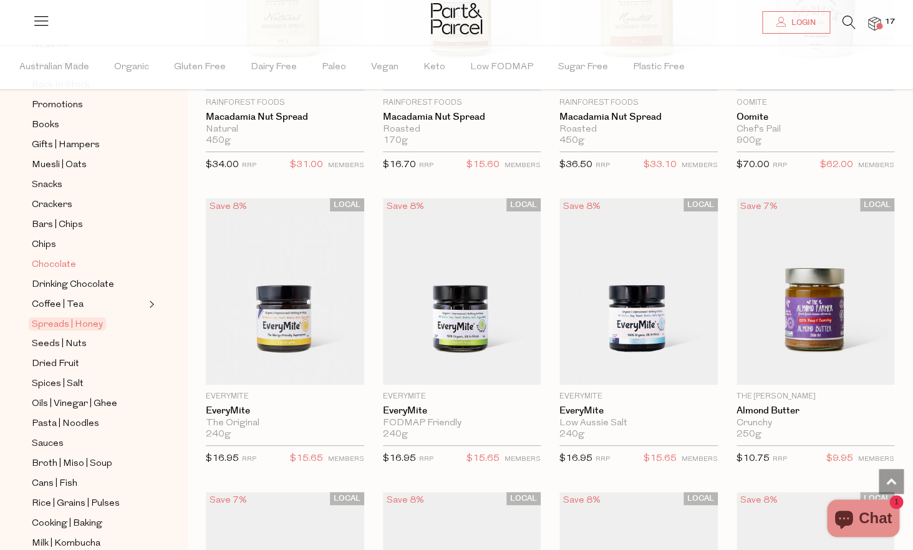
scroll to position [140, 0]
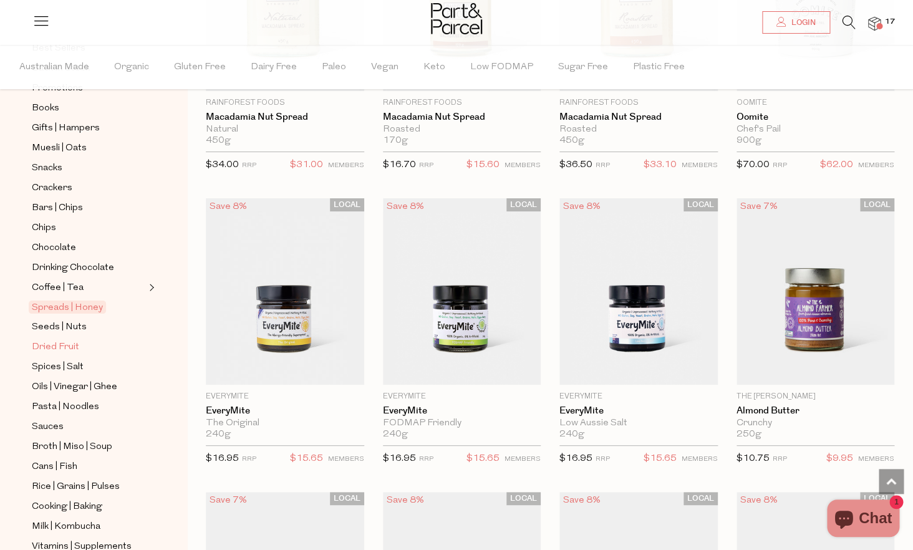
click at [59, 343] on span "Dried Fruit" at bounding box center [55, 347] width 47 height 15
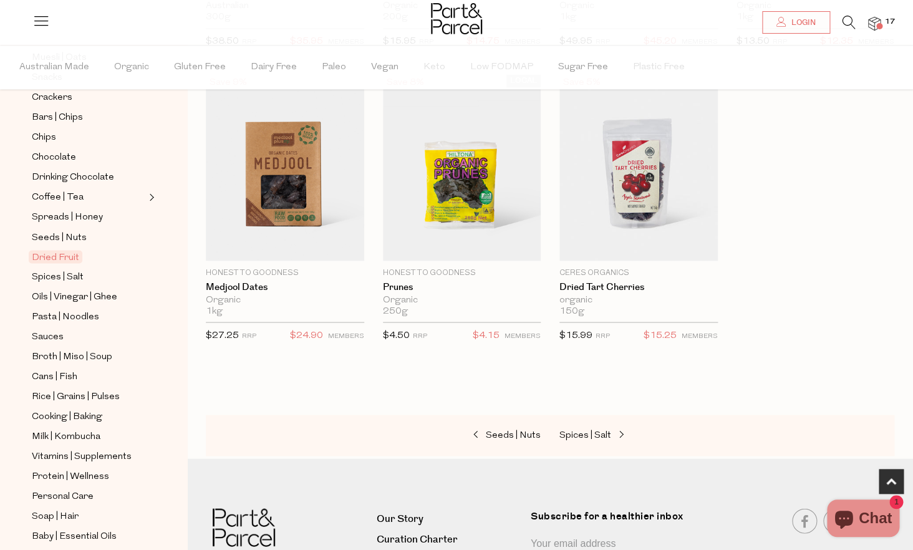
scroll to position [236, 0]
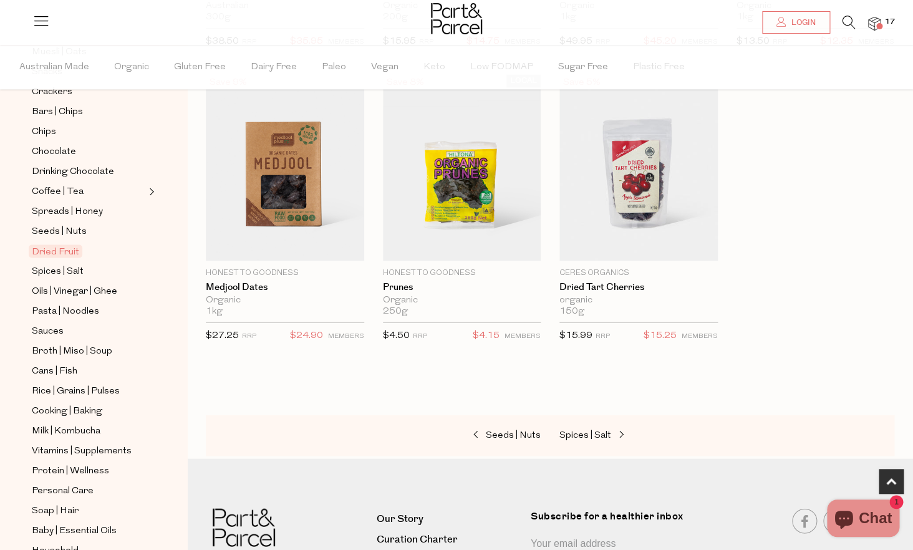
click at [847, 23] on icon at bounding box center [848, 23] width 13 height 14
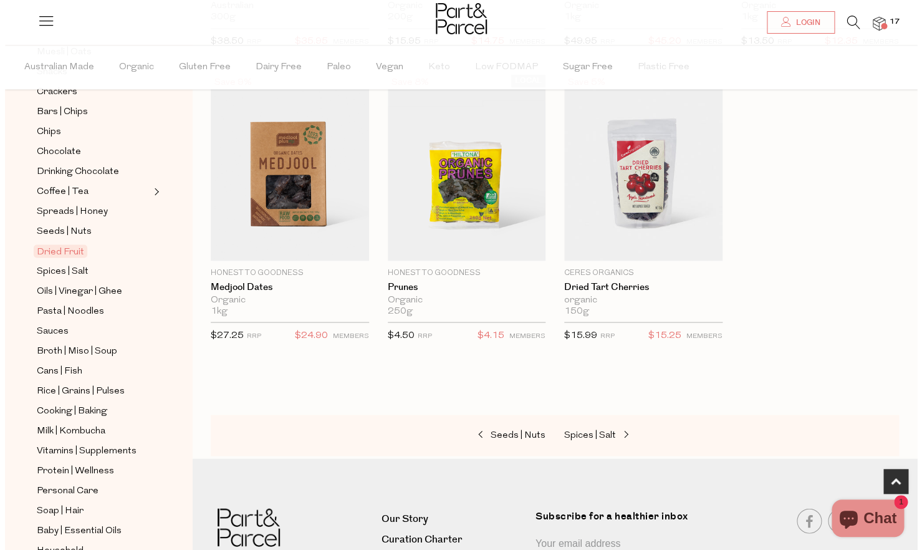
scroll to position [681, 0]
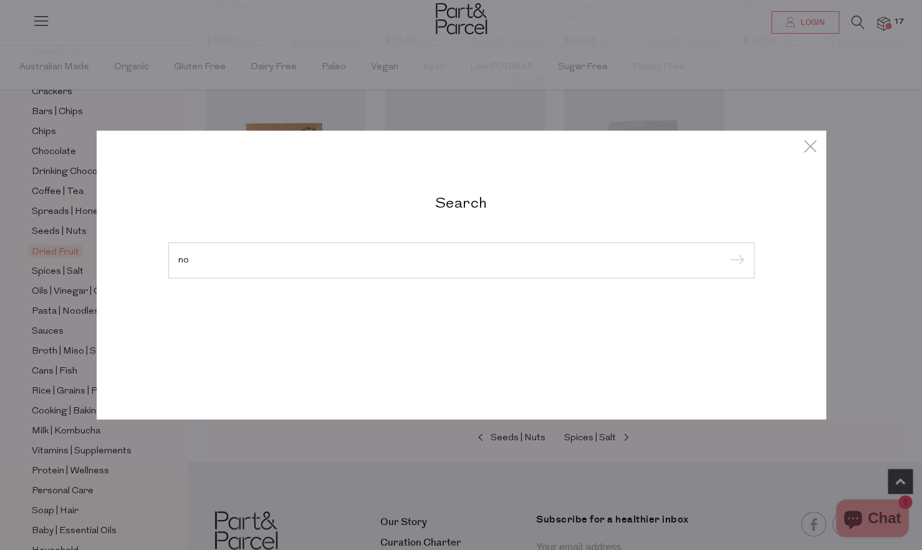
type input "n"
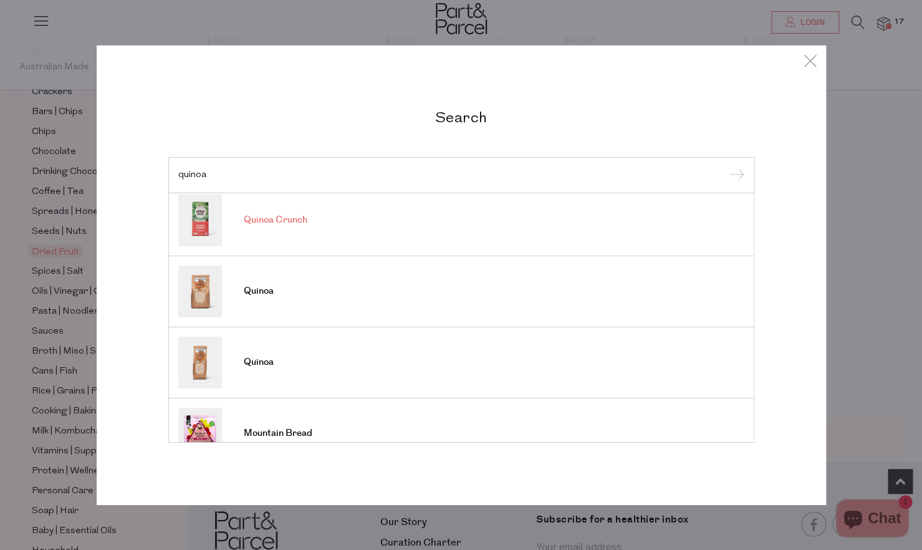
scroll to position [86, 0]
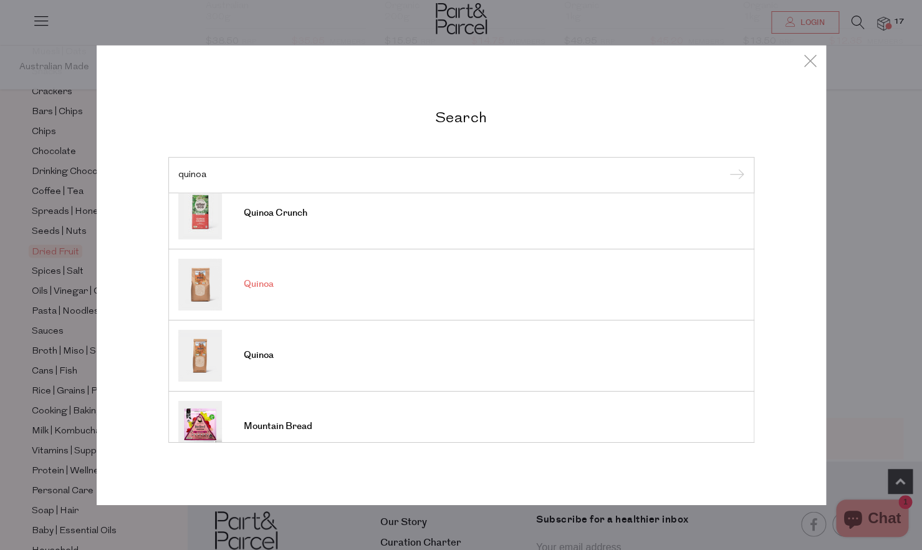
type input "quinoa"
click at [251, 292] on link "Quinoa" at bounding box center [461, 284] width 566 height 52
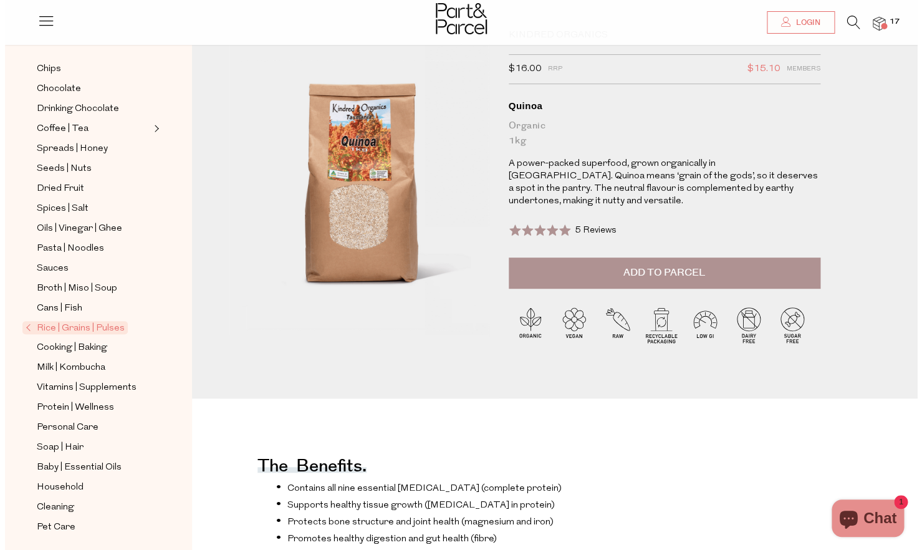
scroll to position [55, 0]
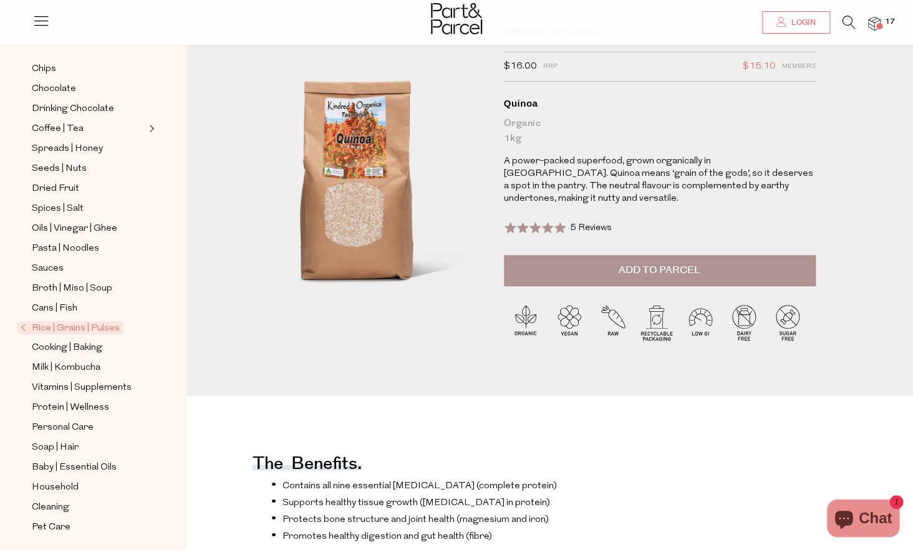
click at [844, 25] on icon at bounding box center [848, 23] width 13 height 14
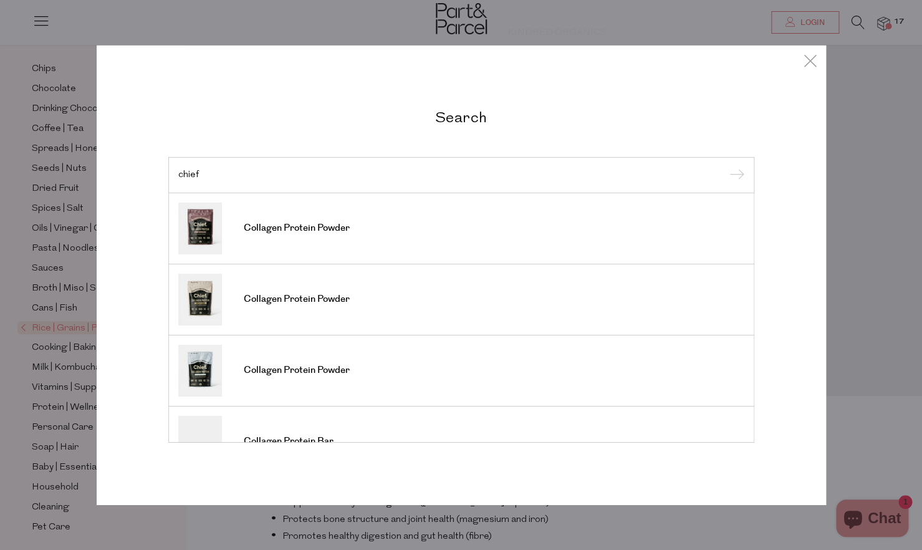
type input "chief"
click at [726, 166] on input "submit" at bounding box center [735, 175] width 19 height 19
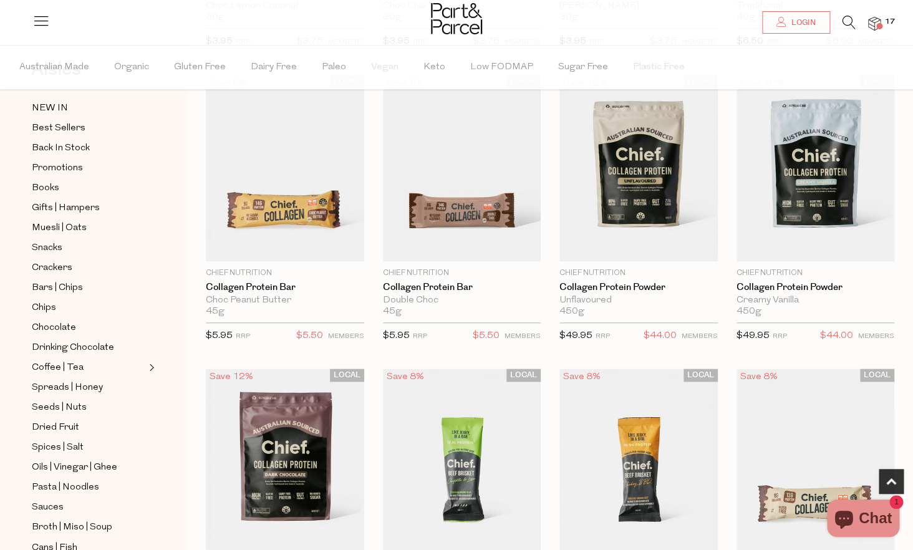
scroll to position [67, 0]
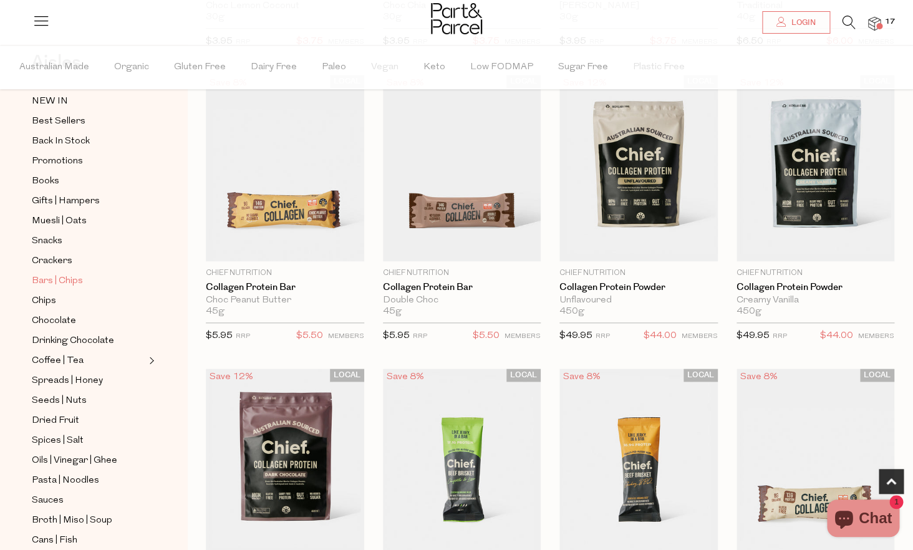
click at [47, 279] on span "Bars | Chips" at bounding box center [57, 281] width 51 height 15
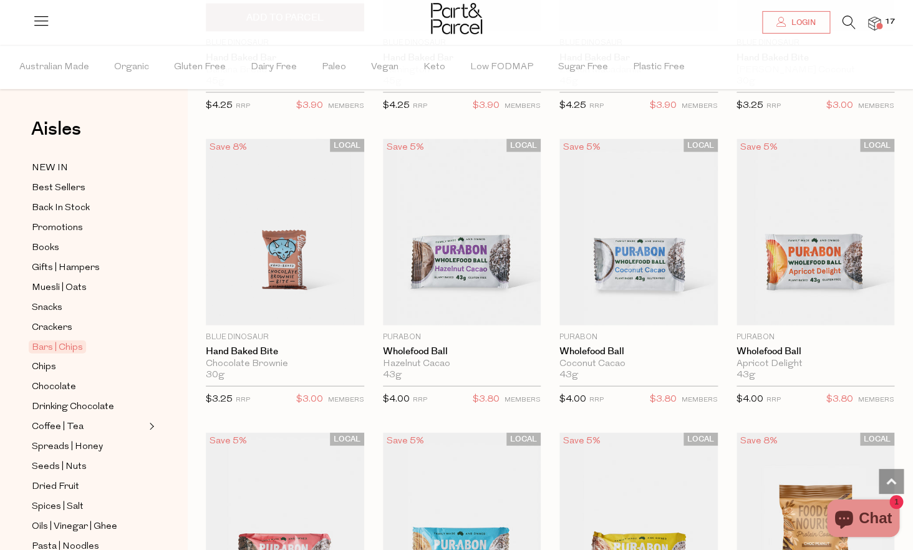
scroll to position [2693, 0]
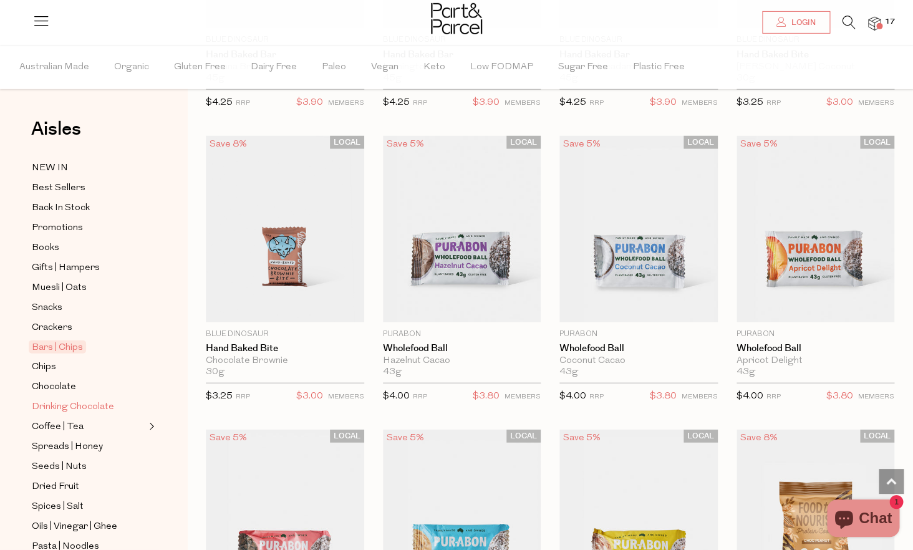
click at [88, 407] on span "Drinking Chocolate" at bounding box center [73, 407] width 82 height 15
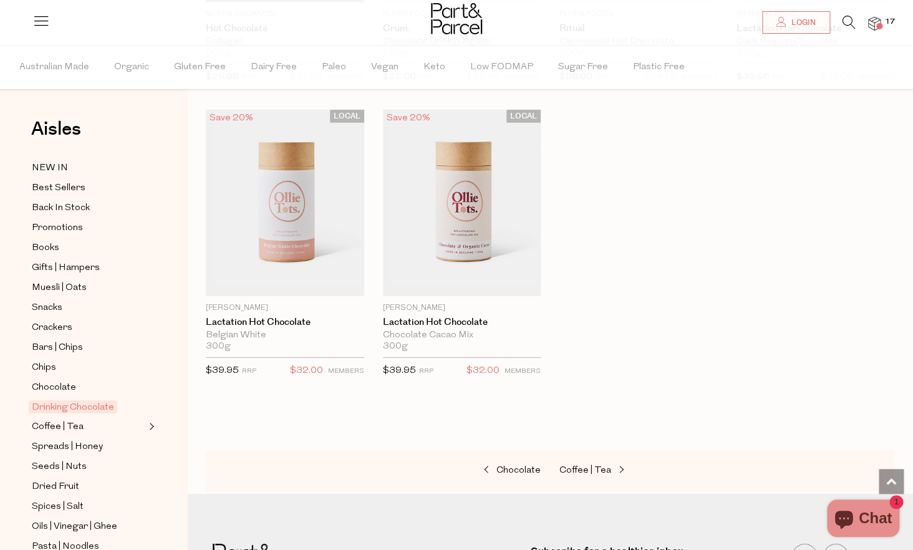
scroll to position [1251, 0]
click at [61, 390] on span "Chocolate" at bounding box center [54, 387] width 44 height 15
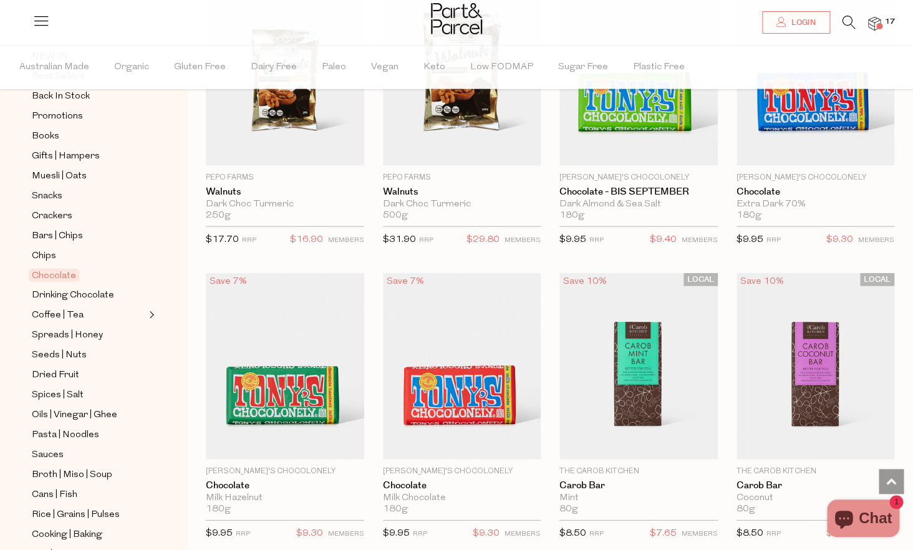
scroll to position [2864, 0]
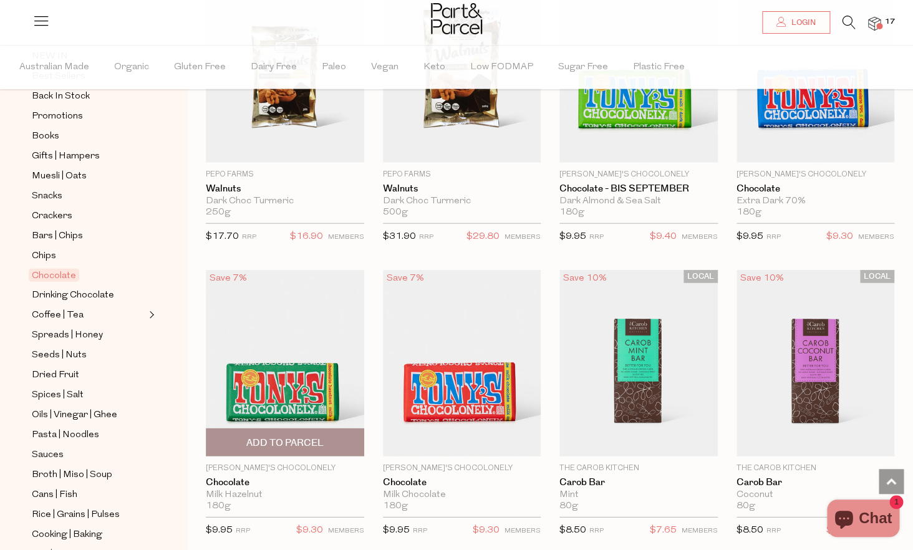
click at [306, 440] on span "Add To Parcel" at bounding box center [284, 442] width 77 height 13
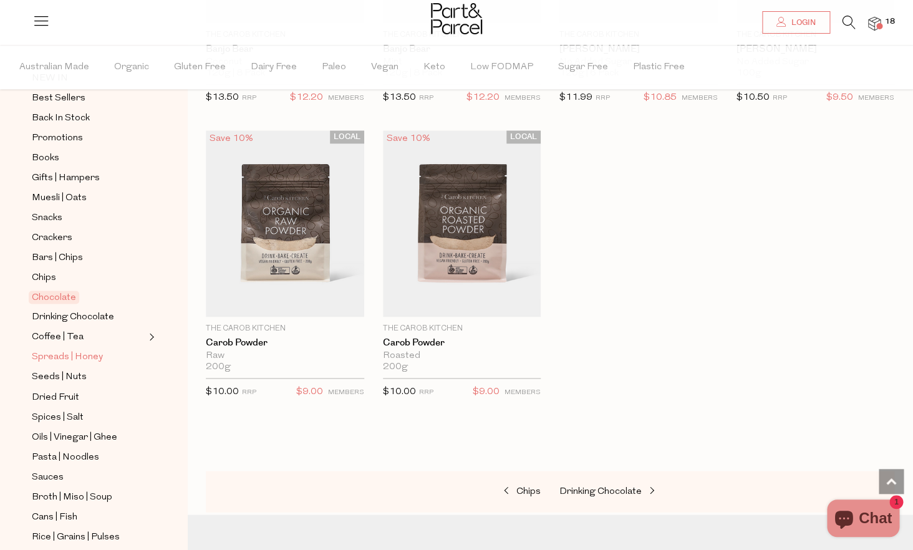
scroll to position [89, 0]
click at [841, 21] on li at bounding box center [843, 25] width 26 height 19
click at [844, 21] on icon at bounding box center [848, 23] width 13 height 14
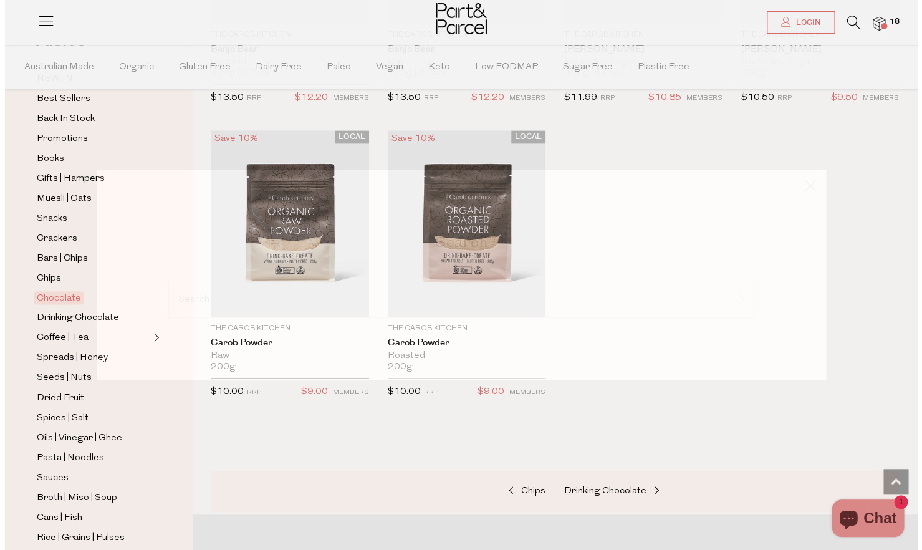
scroll to position [4214, 0]
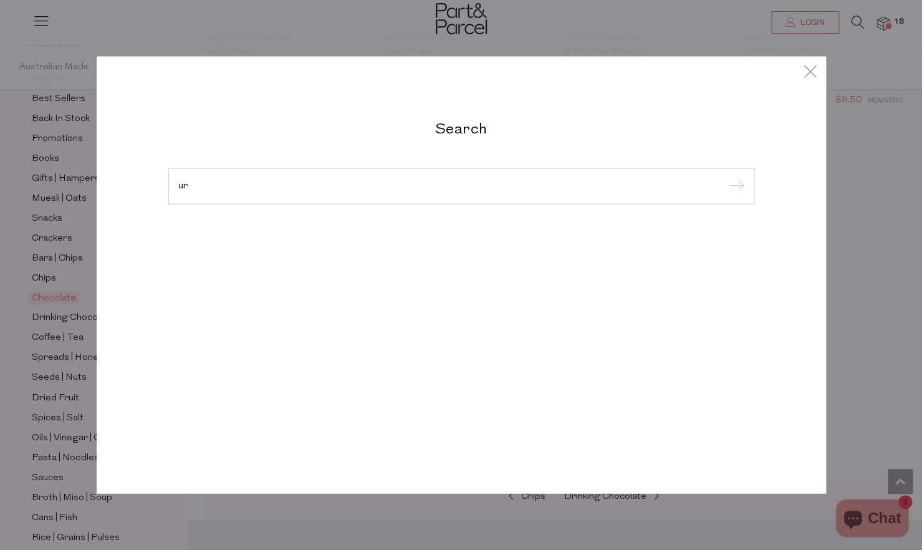
type input "u"
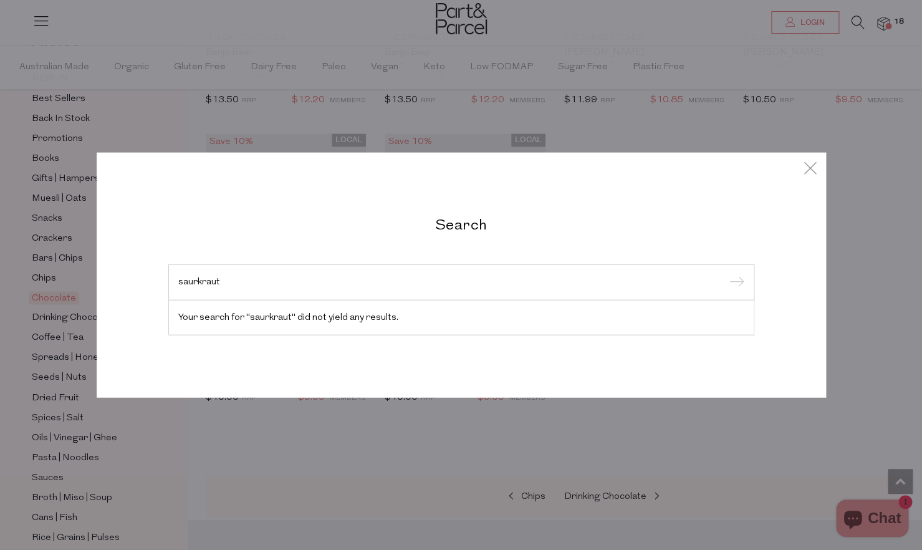
type input "saurkraut"
click at [726, 274] on input "submit" at bounding box center [735, 283] width 19 height 19
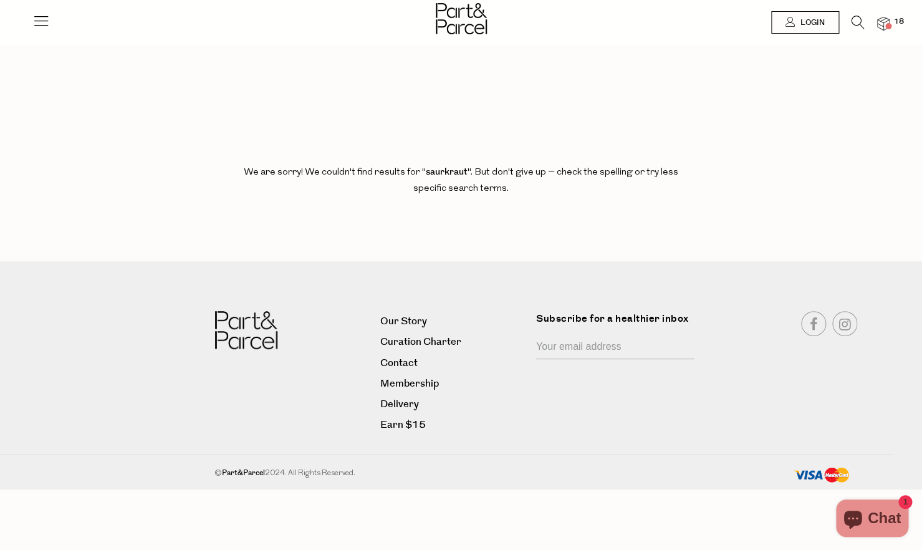
click at [886, 23] on img at bounding box center [883, 24] width 12 height 14
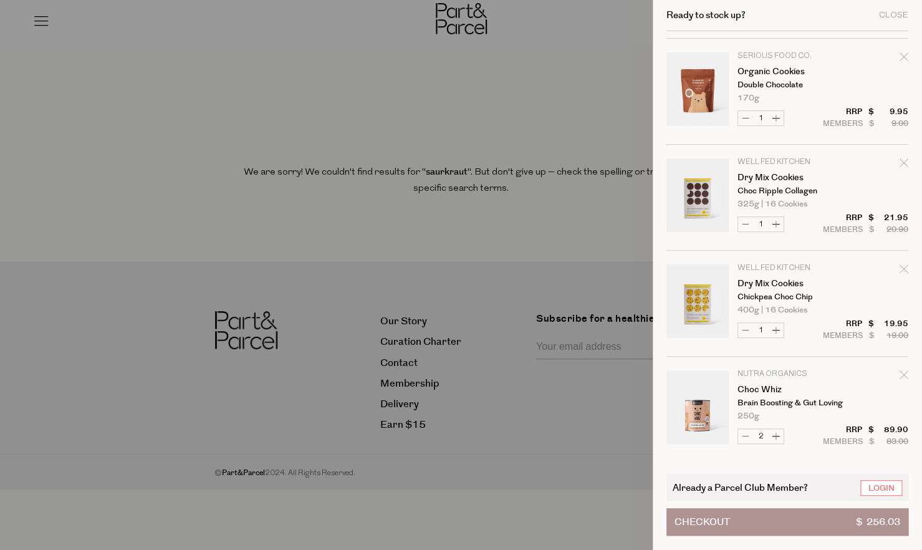
scroll to position [211, 0]
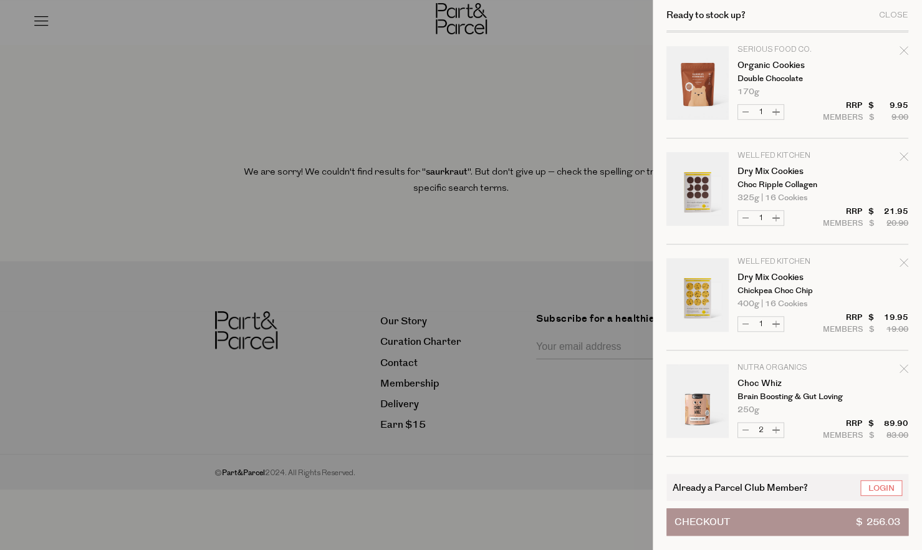
click at [900, 155] on icon "Remove Dry Mix Cookies" at bounding box center [904, 156] width 9 height 9
type input "Add Membership"
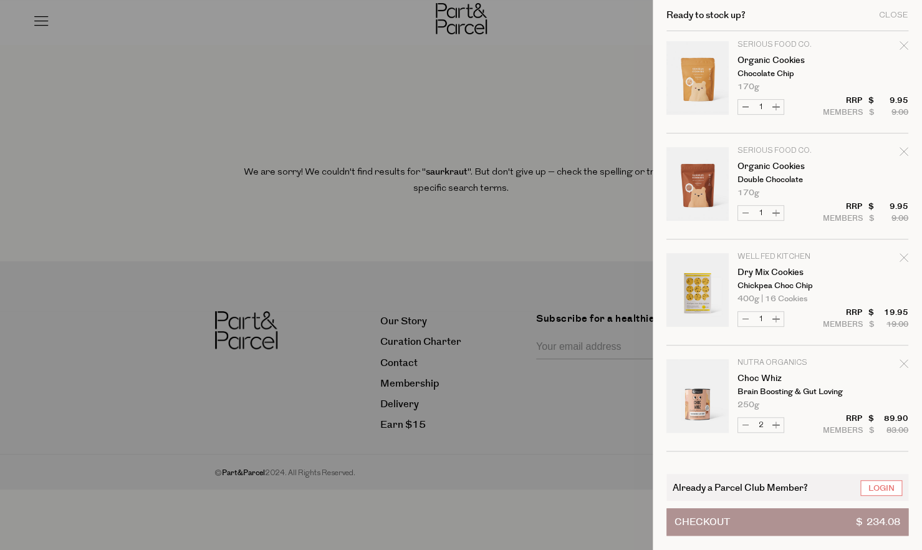
scroll to position [115, 0]
